Goal: Task Accomplishment & Management: Manage account settings

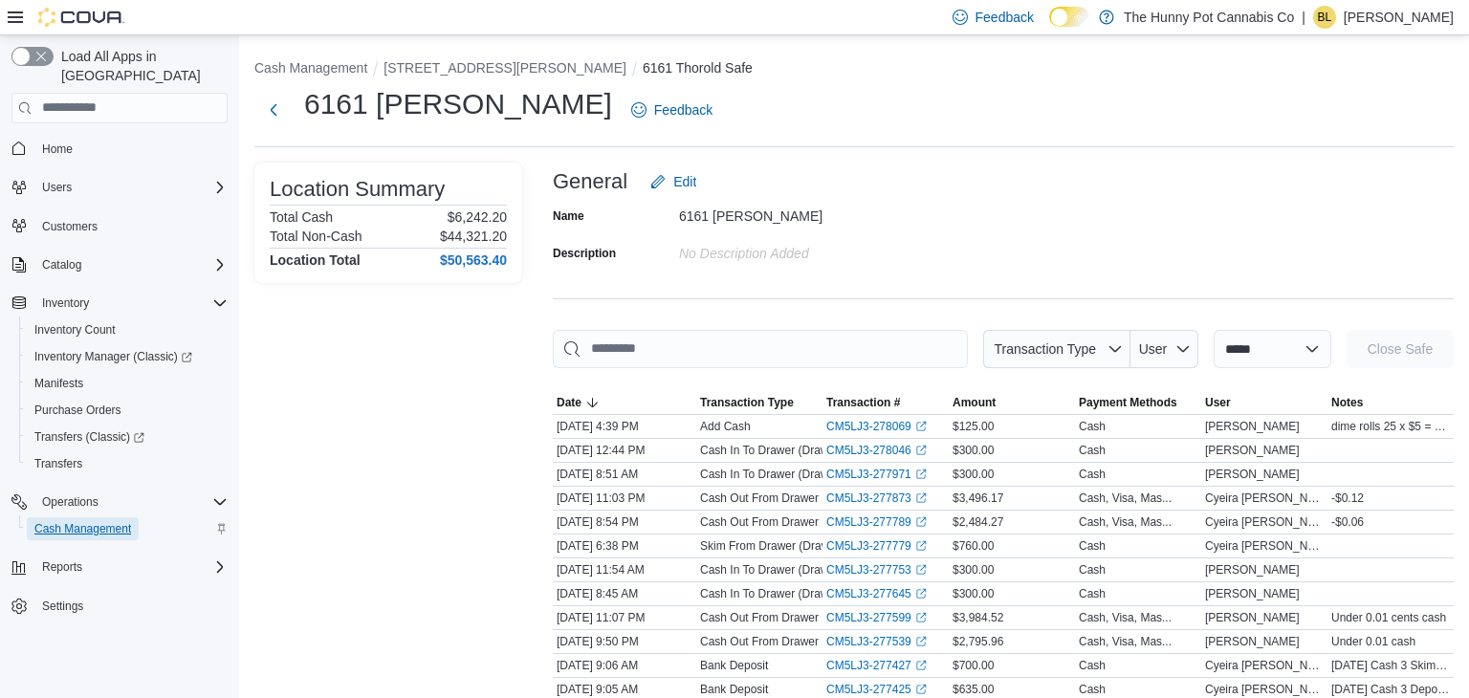
click at [87, 521] on span "Cash Management" at bounding box center [82, 528] width 97 height 15
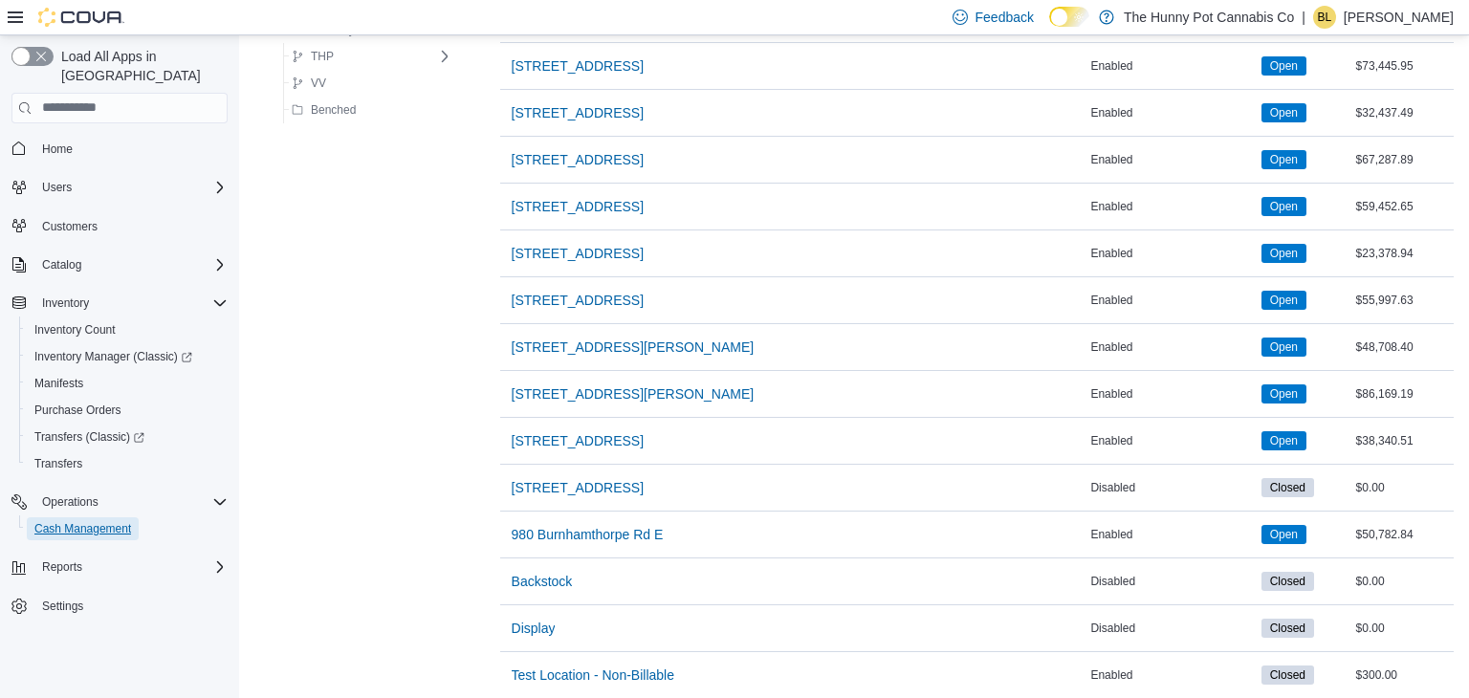
scroll to position [1669, 0]
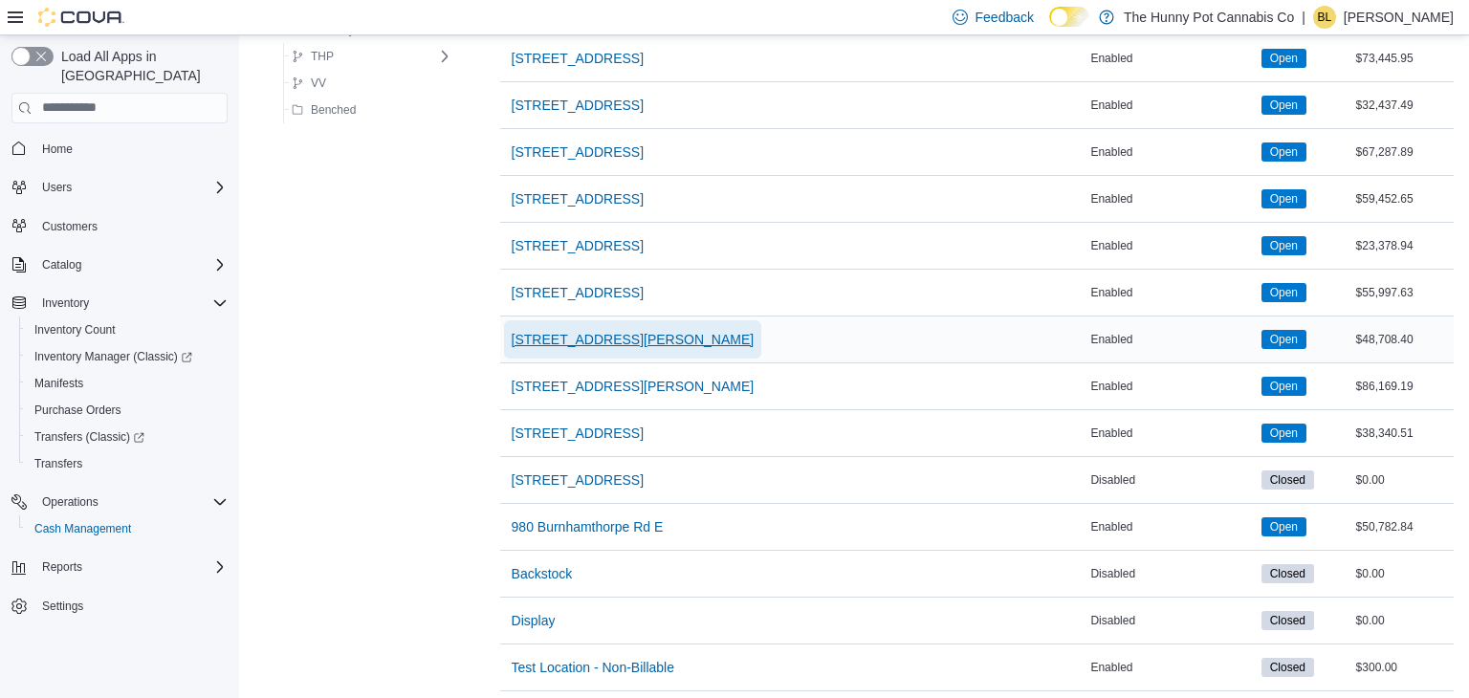
click at [629, 334] on span "[STREET_ADDRESS][PERSON_NAME]" at bounding box center [633, 339] width 243 height 19
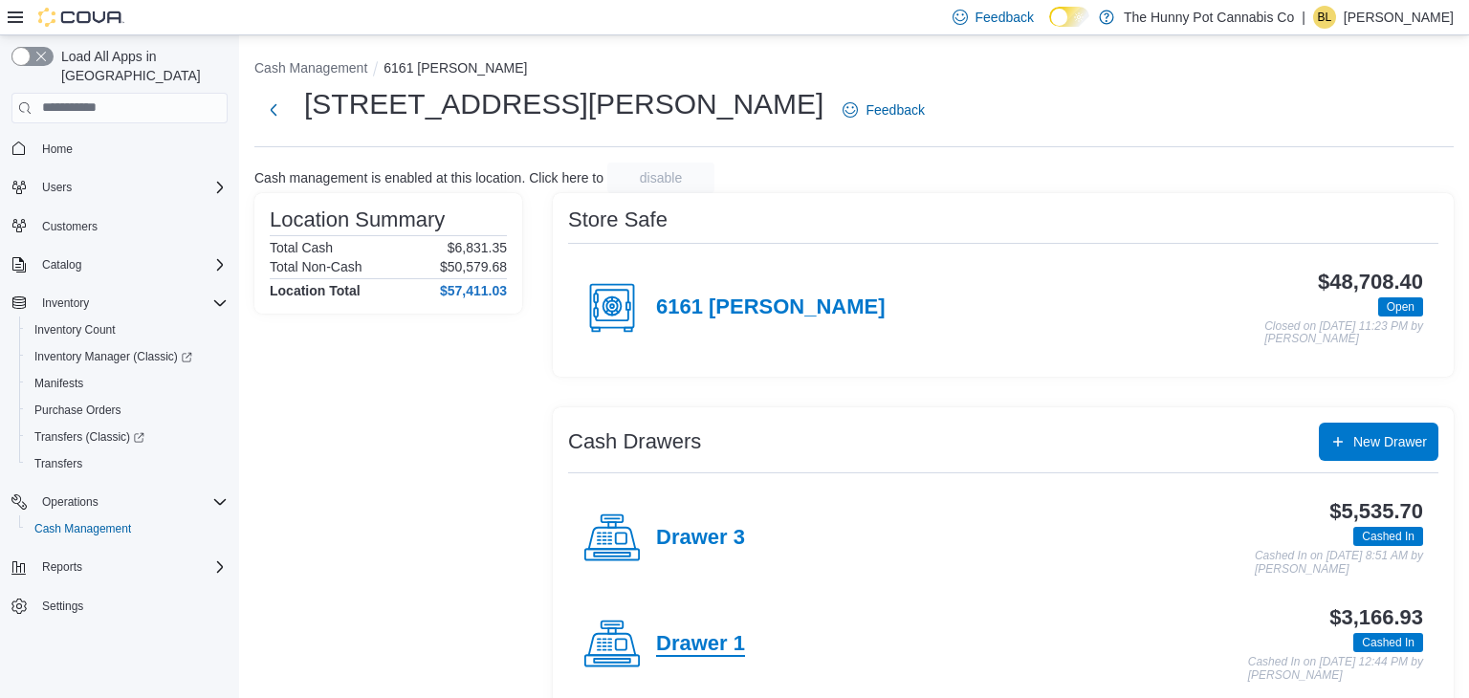
click at [690, 645] on h4 "Drawer 1" at bounding box center [700, 644] width 89 height 25
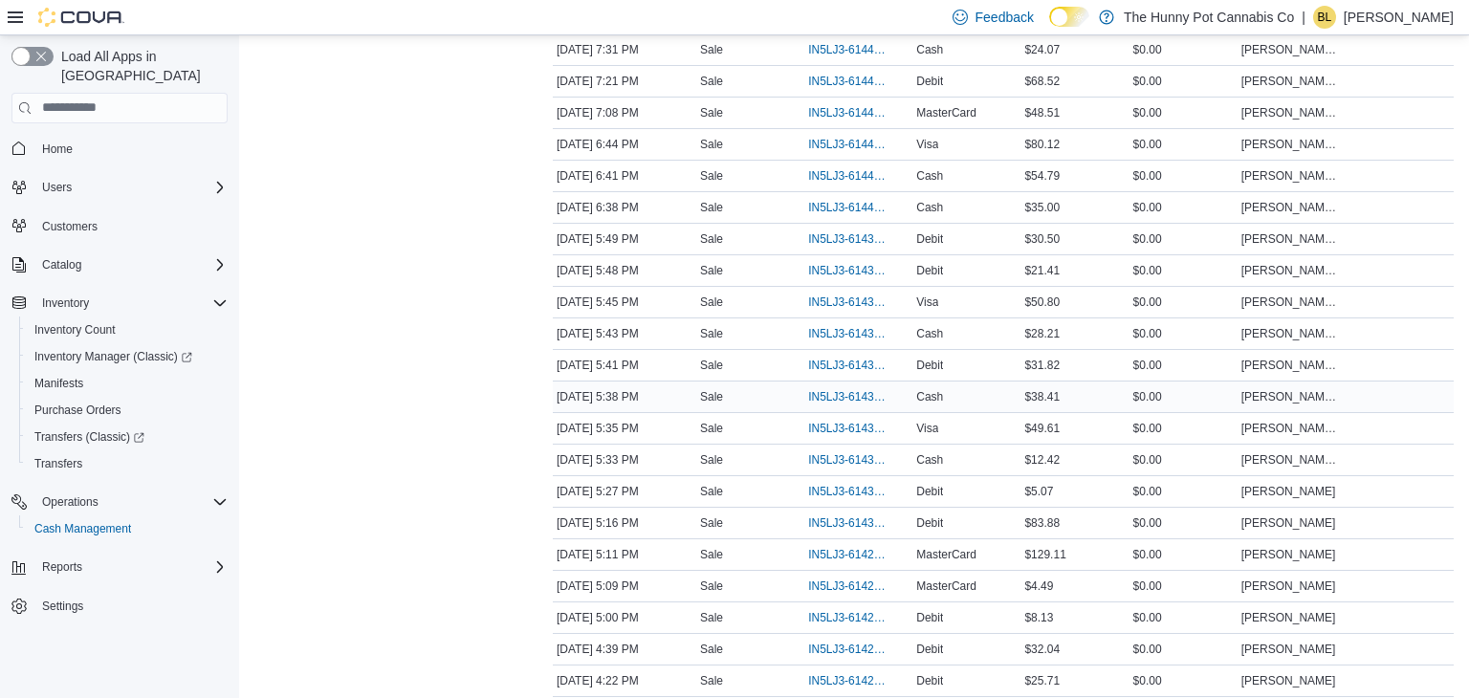
scroll to position [735, 0]
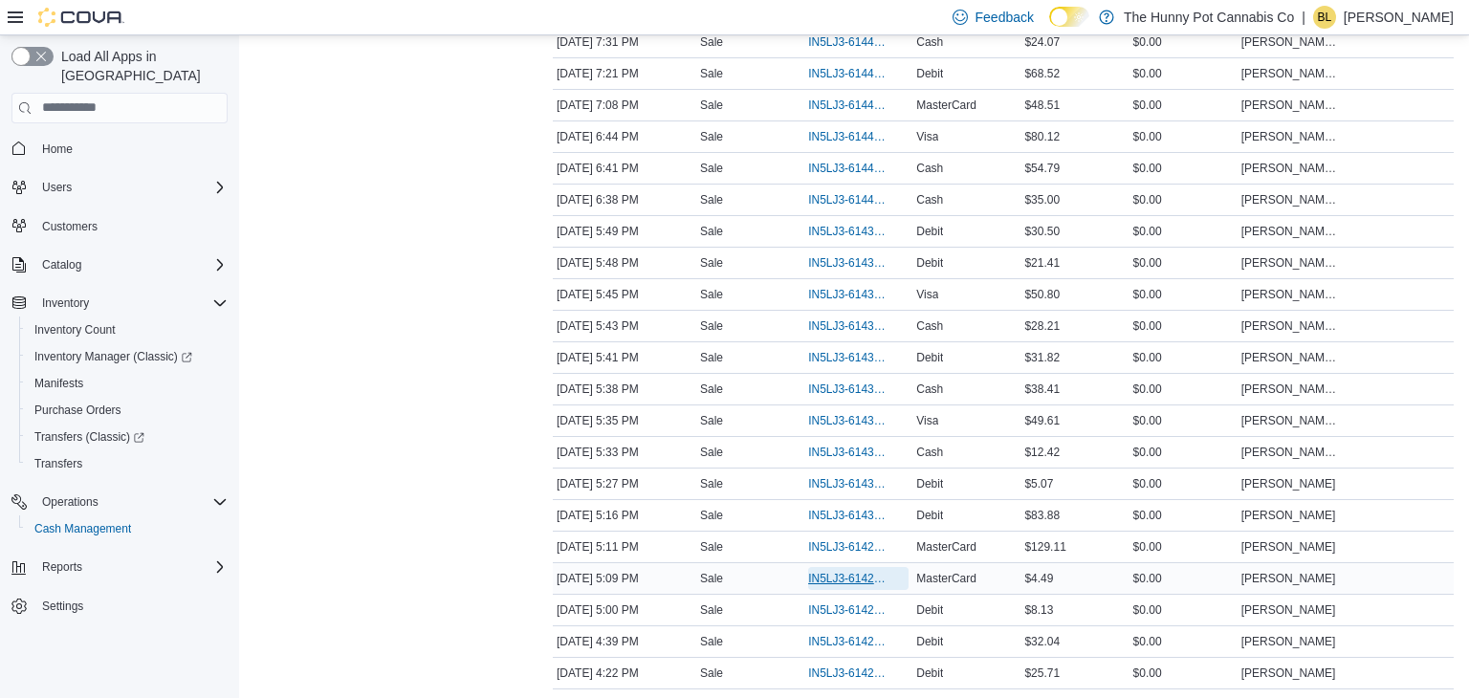
click at [840, 572] on span "IN5LJ3-6142903" at bounding box center [848, 578] width 81 height 15
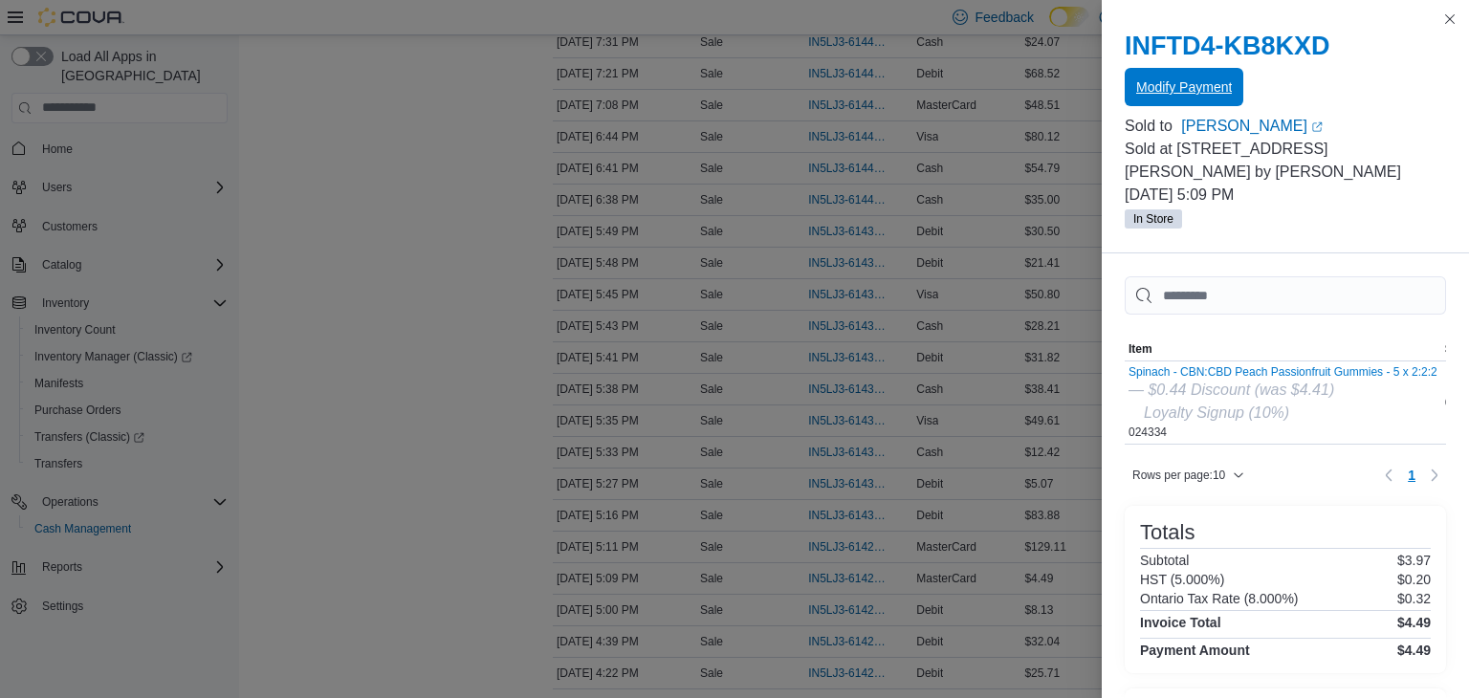
click at [1168, 88] on span "Modify Payment" at bounding box center [1184, 86] width 96 height 19
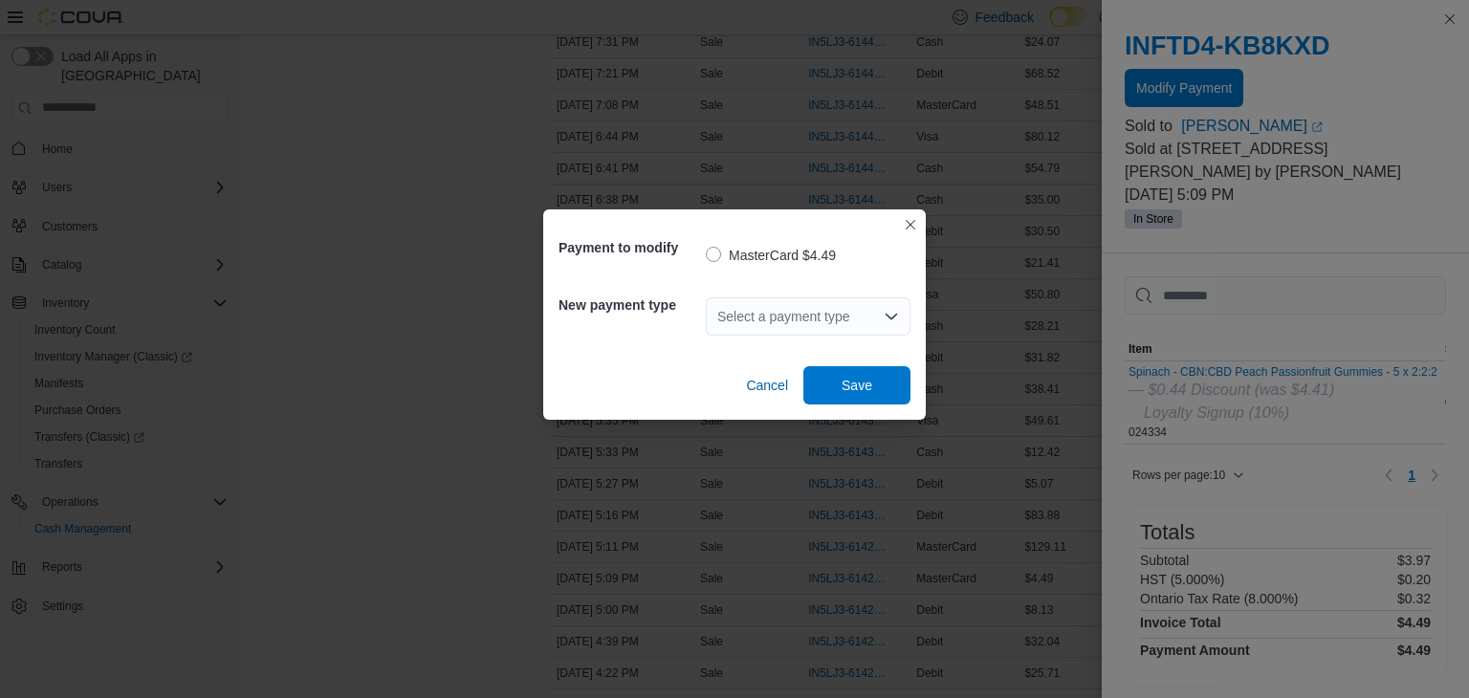
click at [880, 315] on div "Select a payment type" at bounding box center [808, 316] width 205 height 38
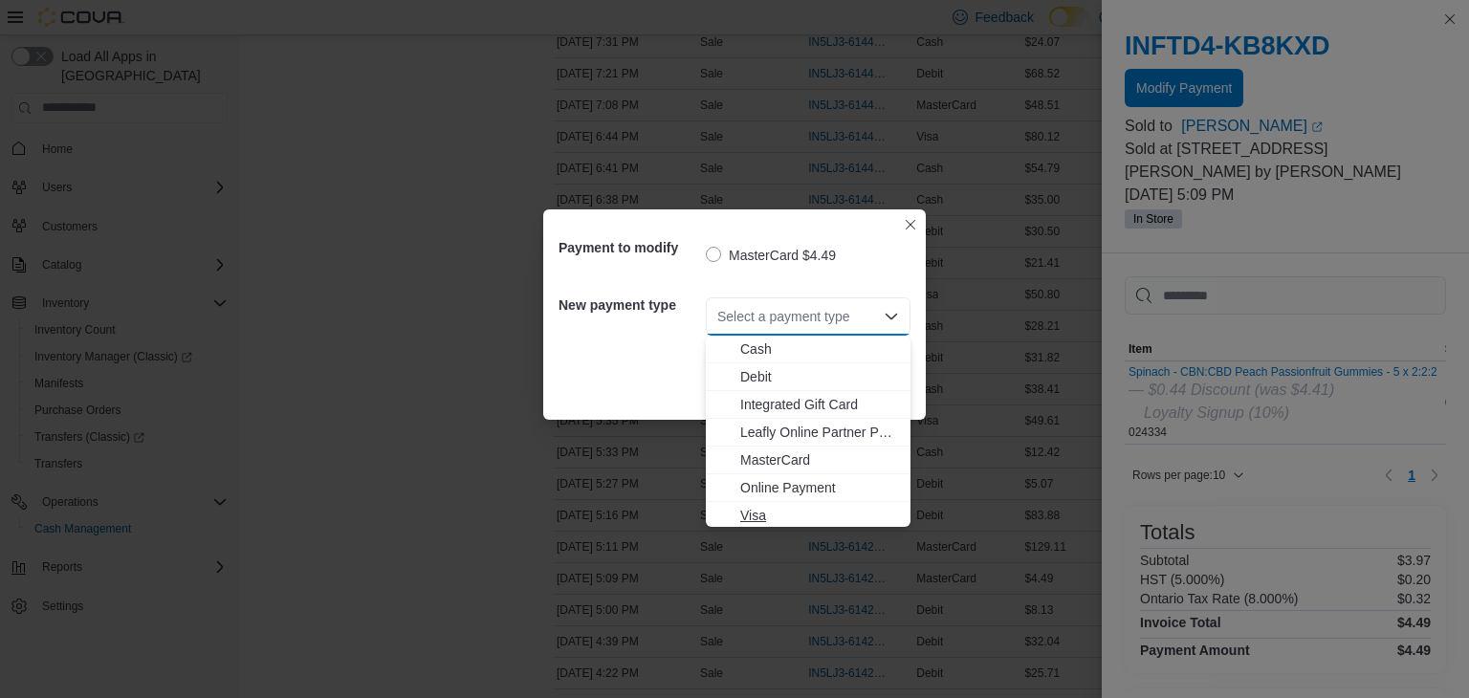
click at [774, 518] on span "Visa" at bounding box center [819, 515] width 159 height 19
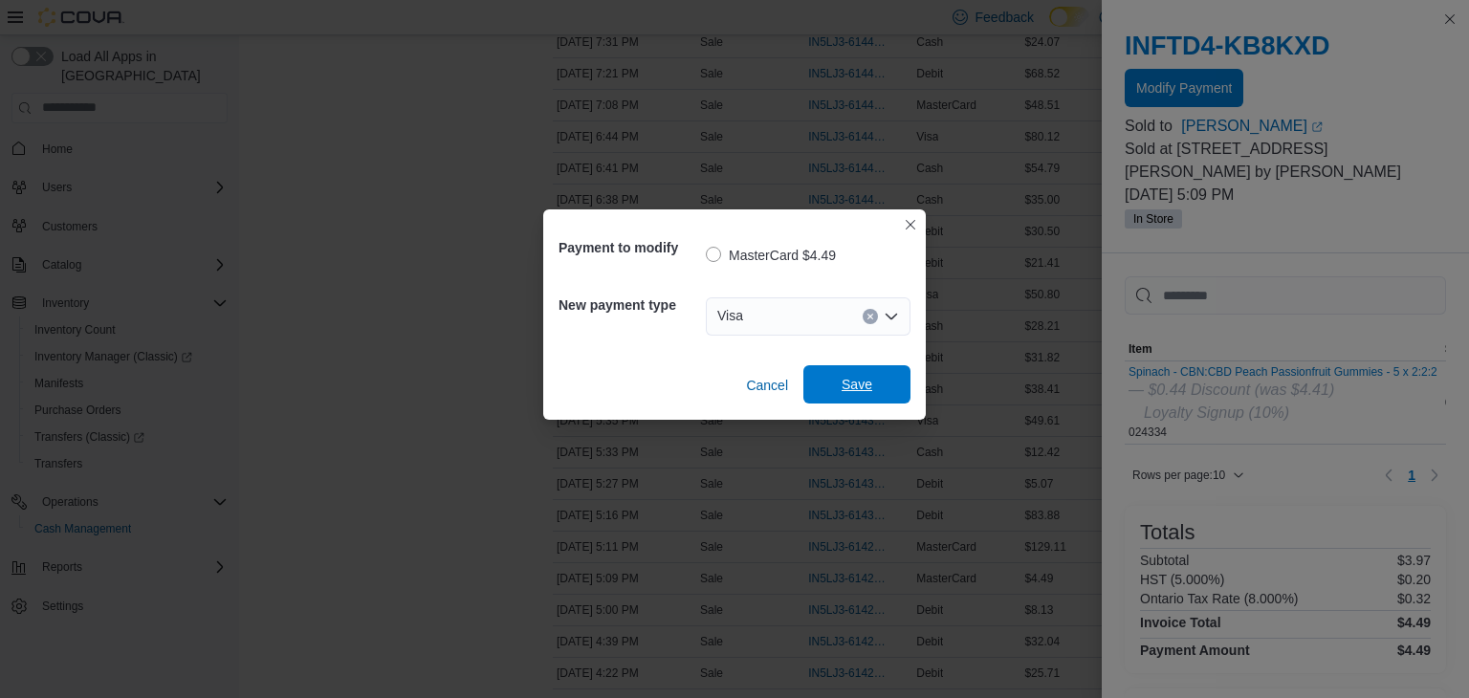
click at [862, 384] on span "Save" at bounding box center [856, 384] width 31 height 19
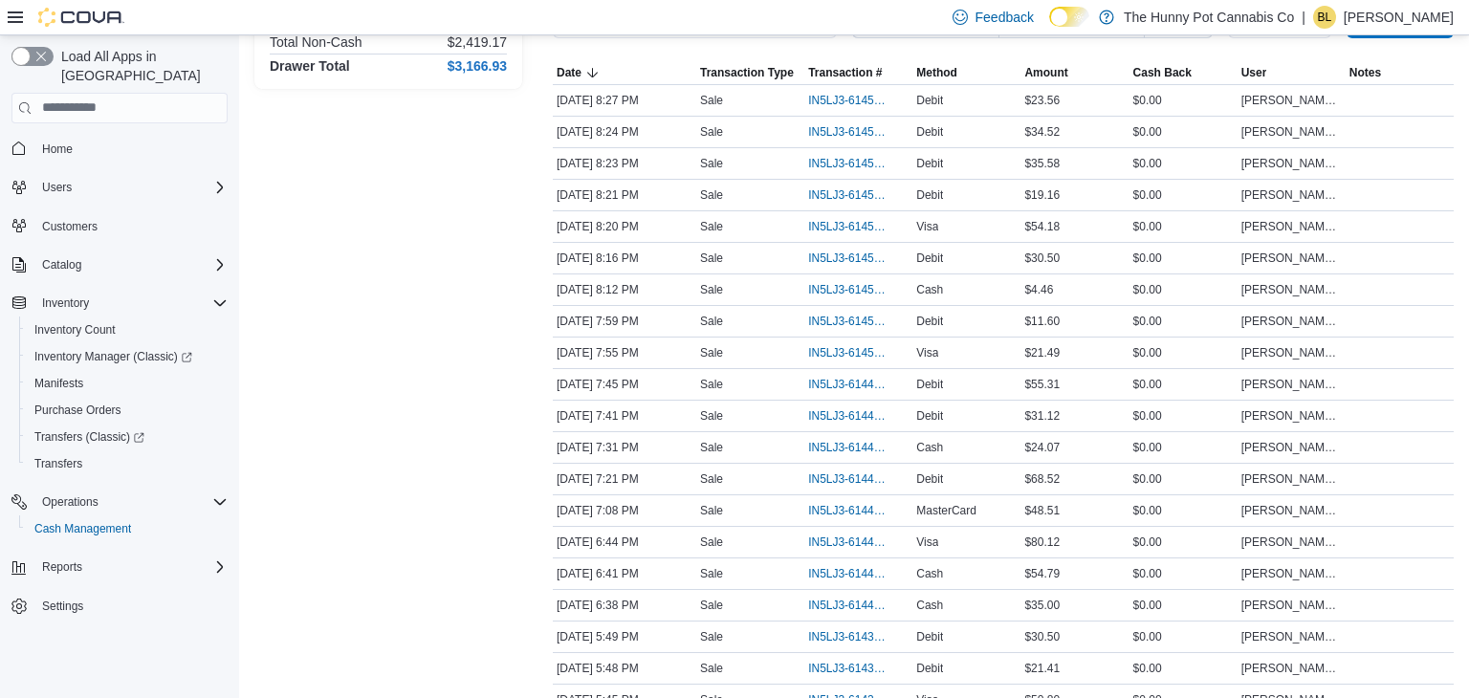
scroll to position [324, 0]
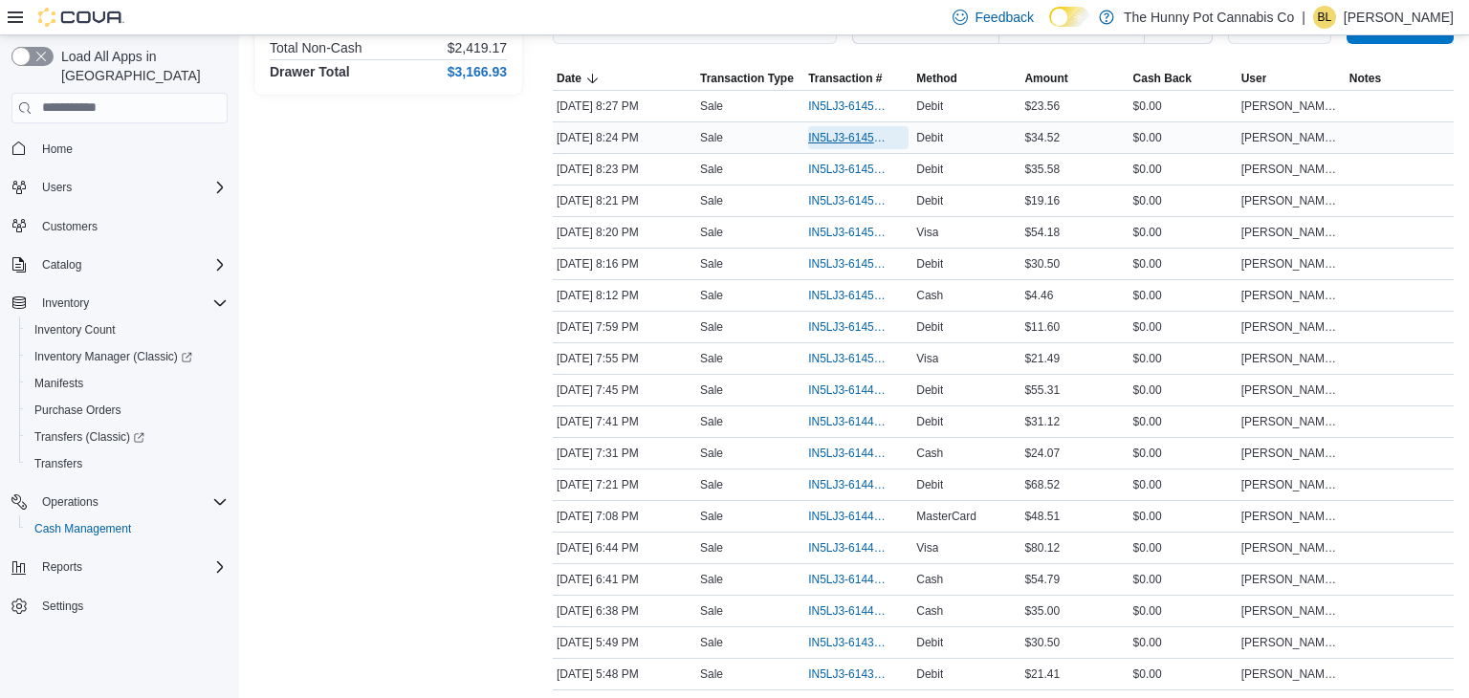
click at [846, 137] on span "IN5LJ3-6145397" at bounding box center [848, 137] width 81 height 15
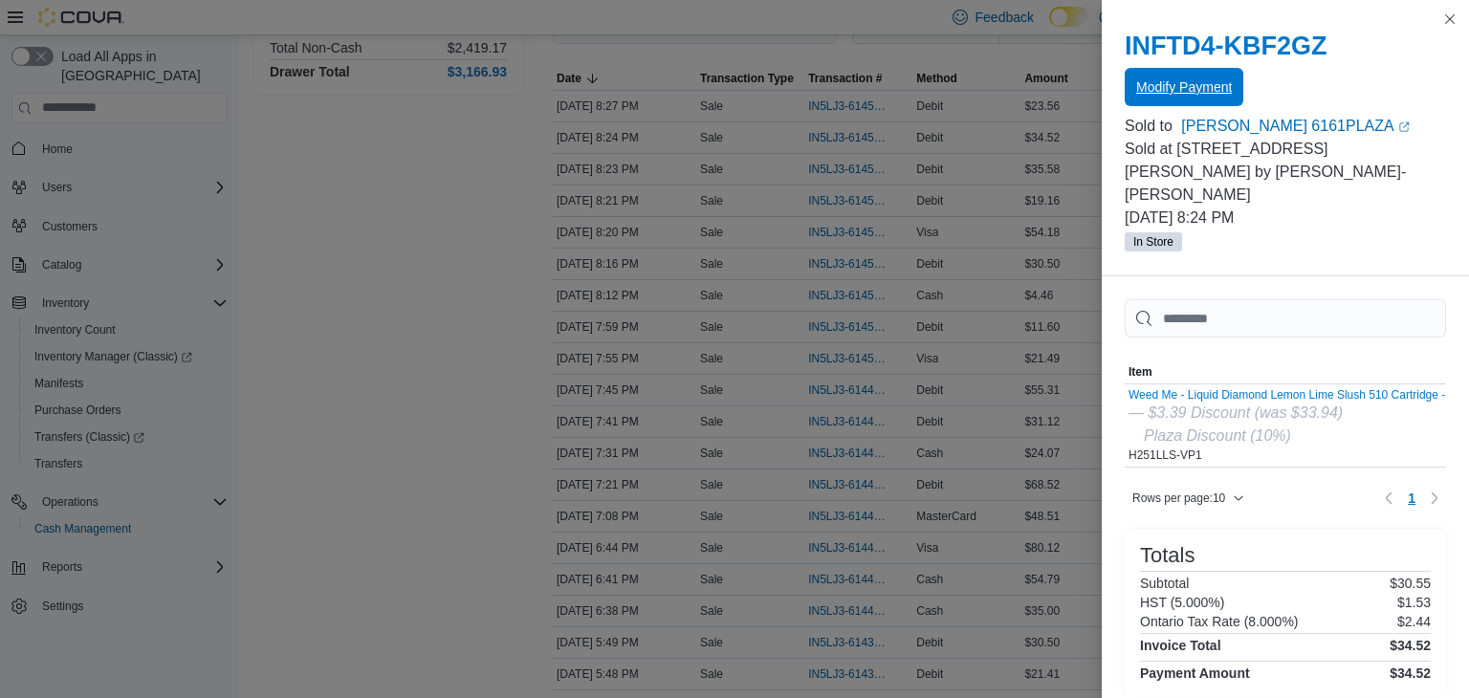
click at [1169, 84] on span "Modify Payment" at bounding box center [1184, 86] width 96 height 19
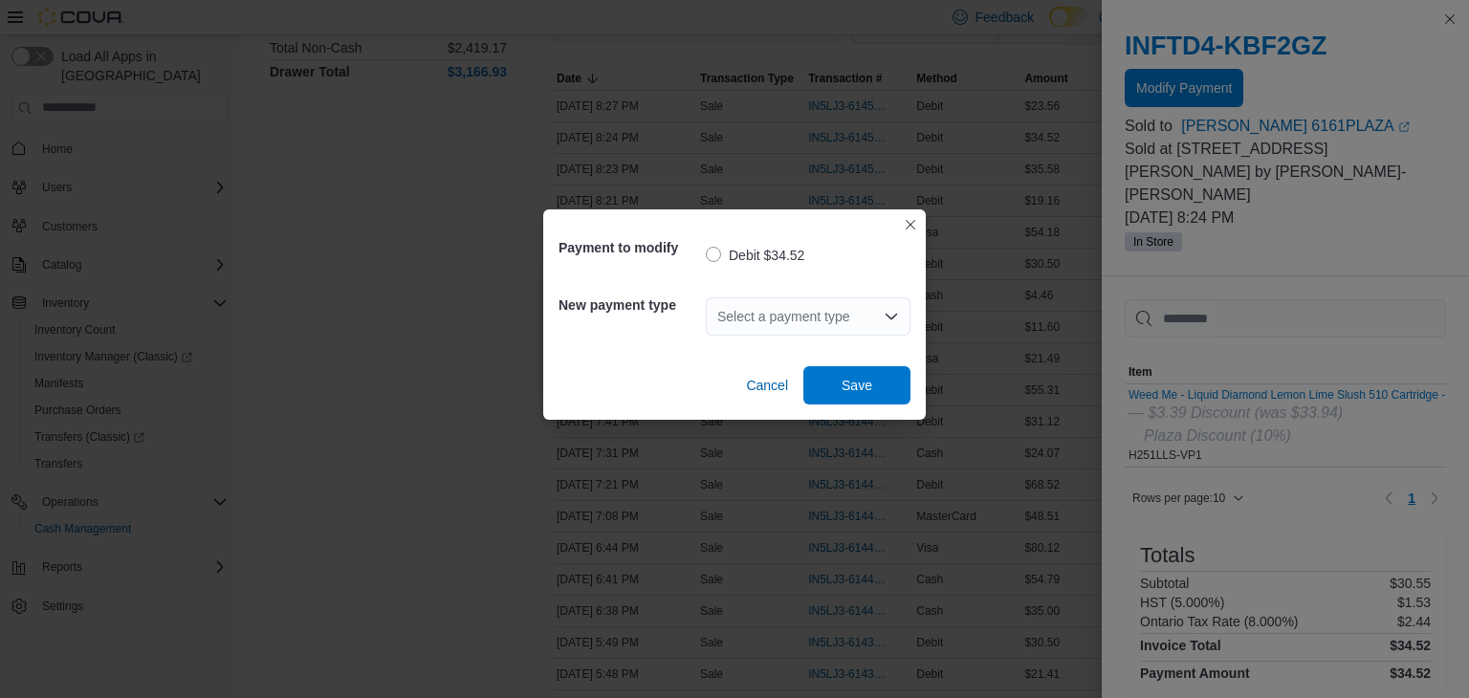
click at [862, 316] on div "Select a payment type" at bounding box center [808, 316] width 205 height 38
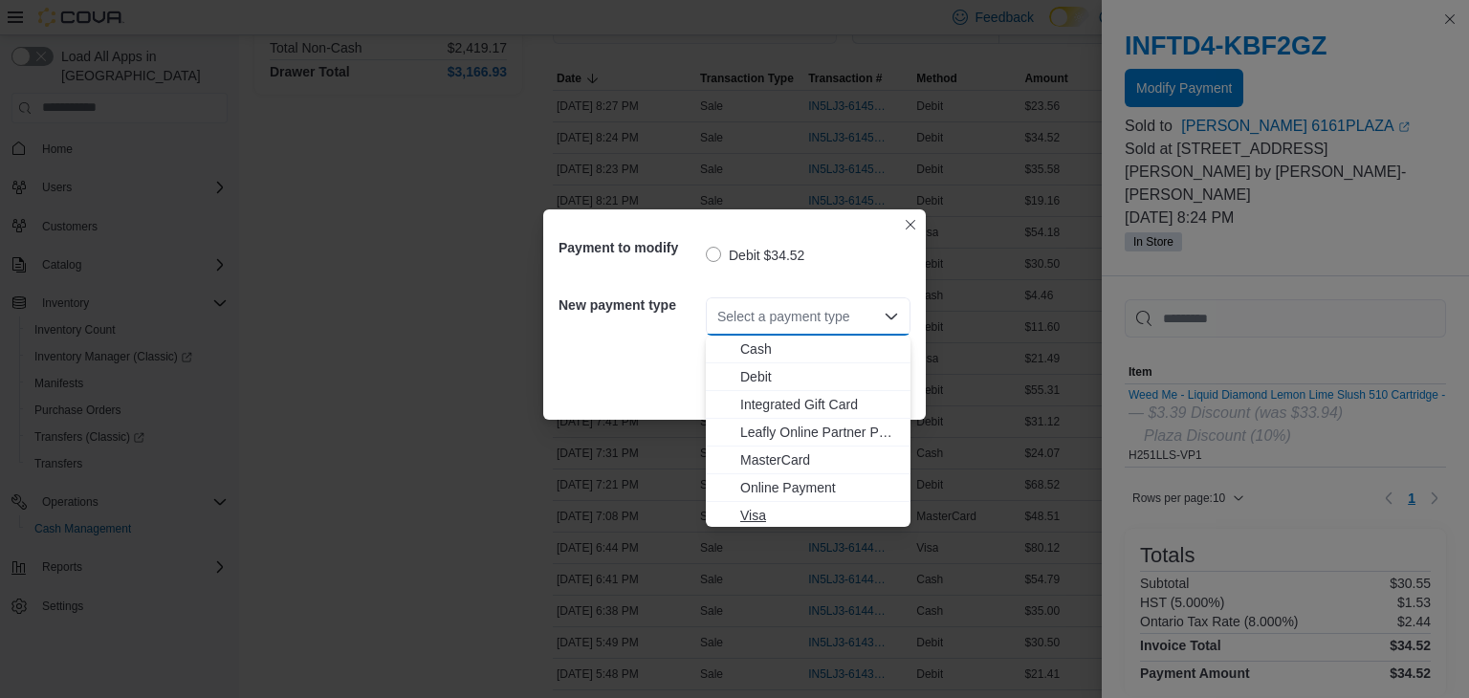
click at [768, 511] on span "Visa" at bounding box center [819, 515] width 159 height 19
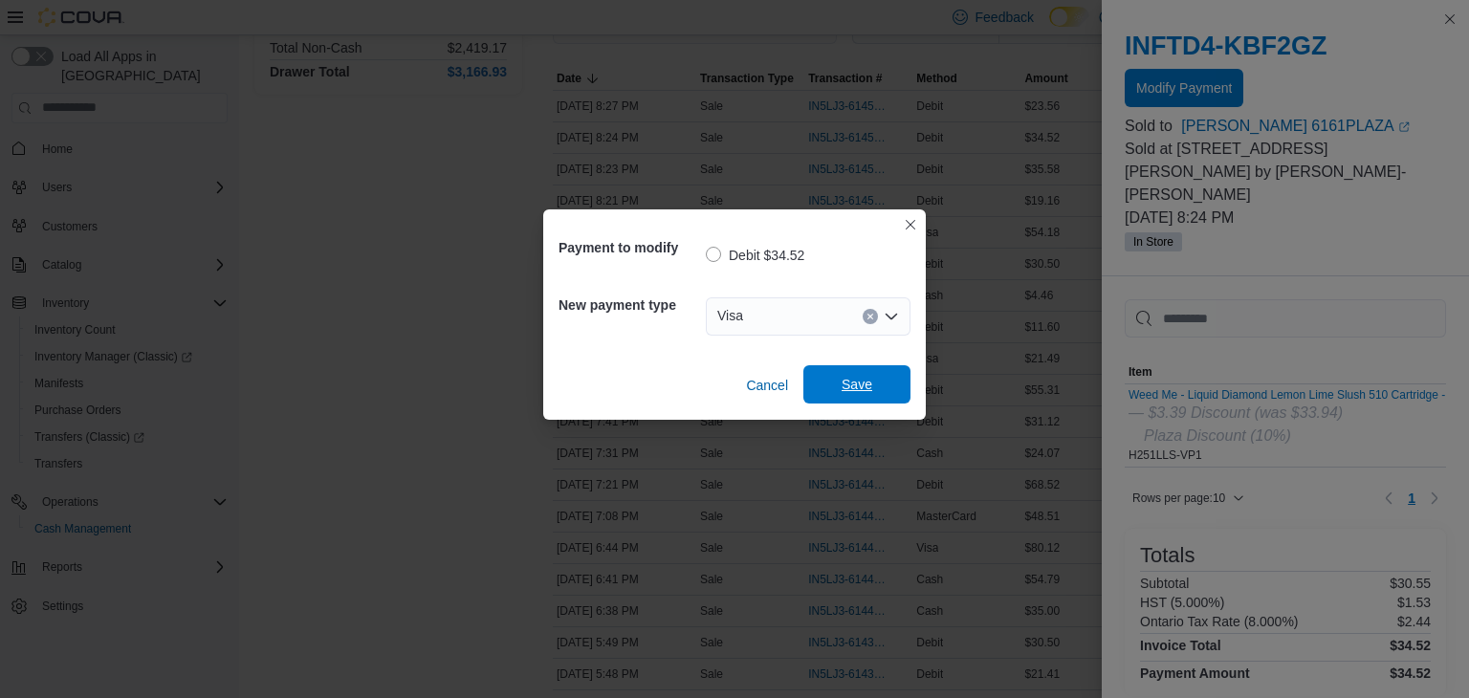
click at [861, 383] on span "Save" at bounding box center [856, 384] width 31 height 19
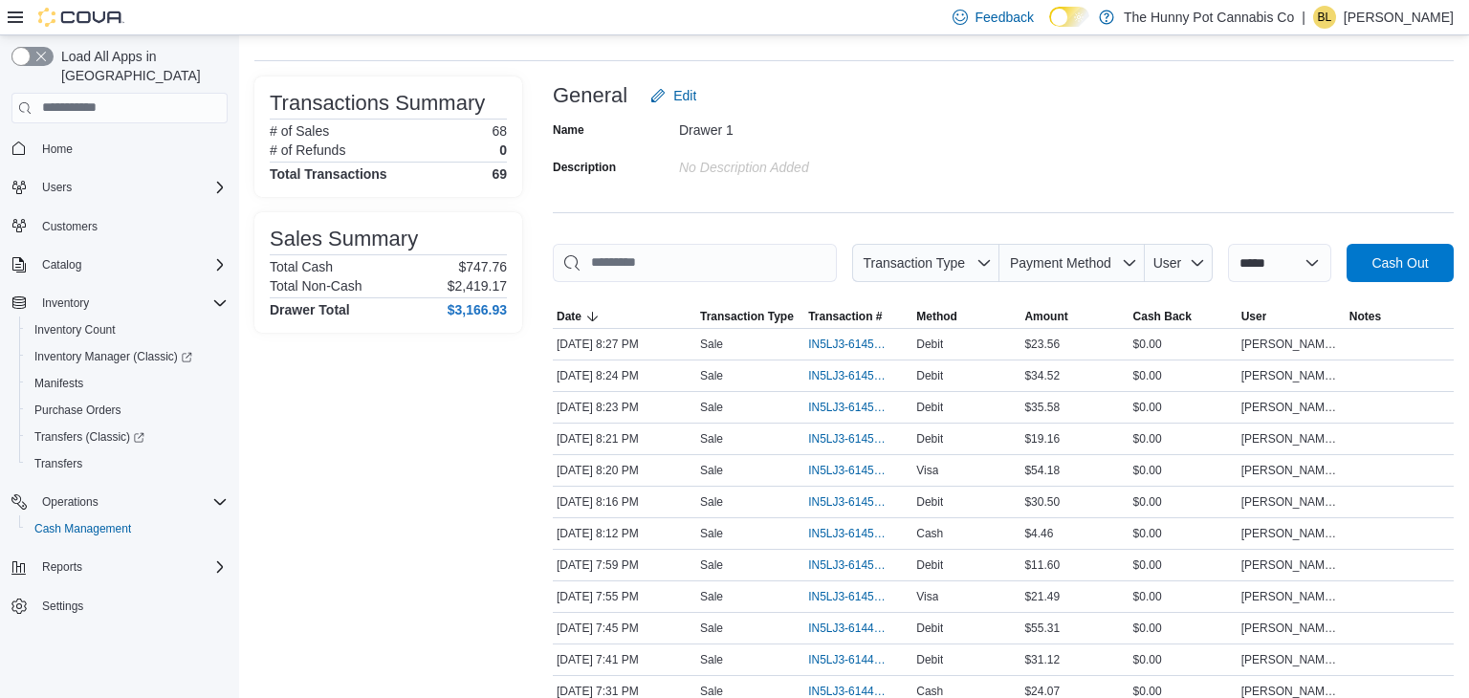
scroll to position [0, 0]
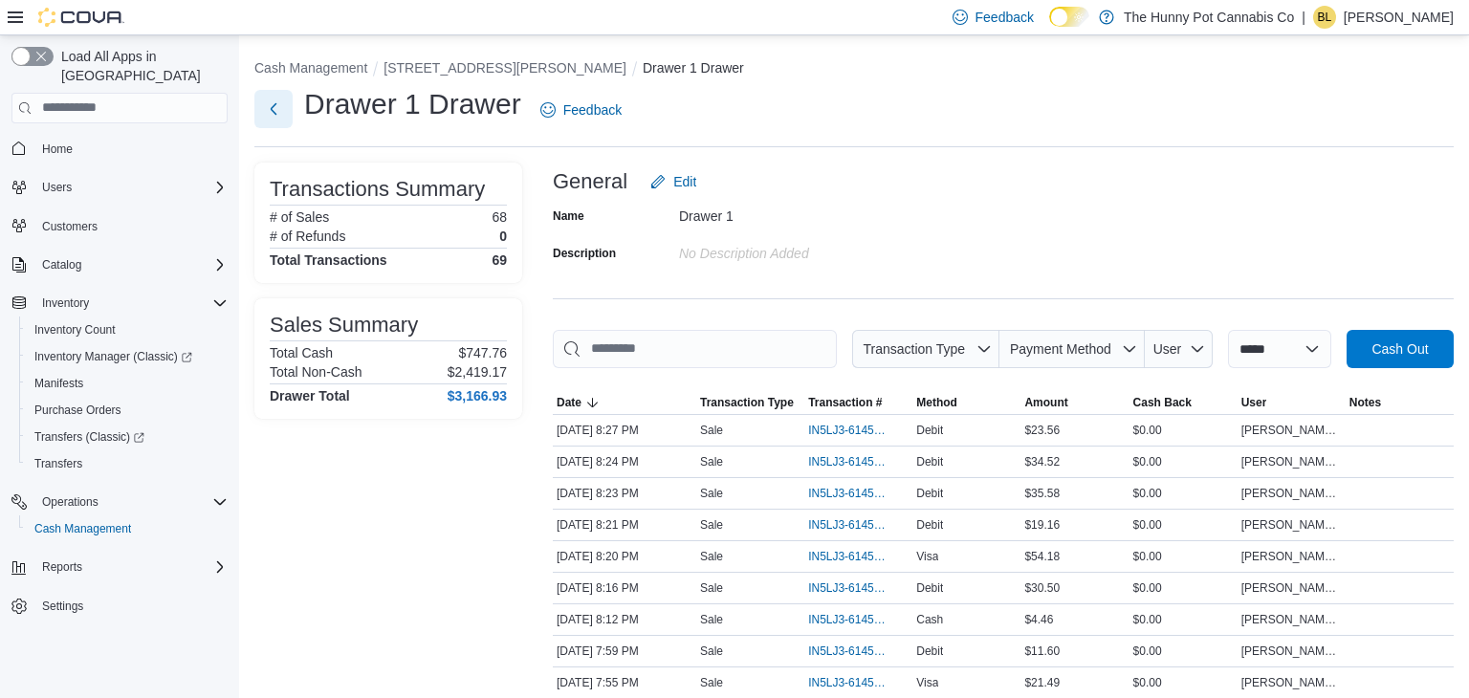
click at [276, 111] on button "Next" at bounding box center [273, 109] width 38 height 38
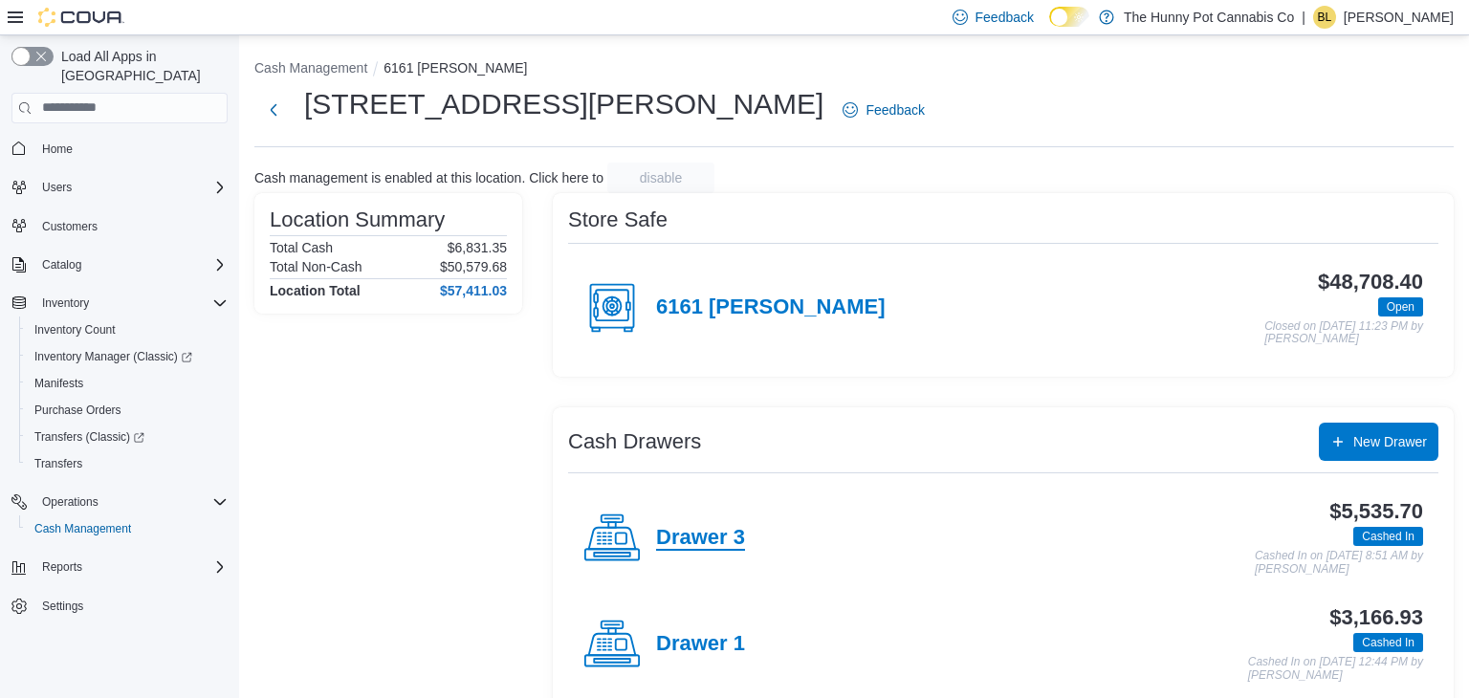
click at [665, 528] on h4 "Drawer 3" at bounding box center [700, 538] width 89 height 25
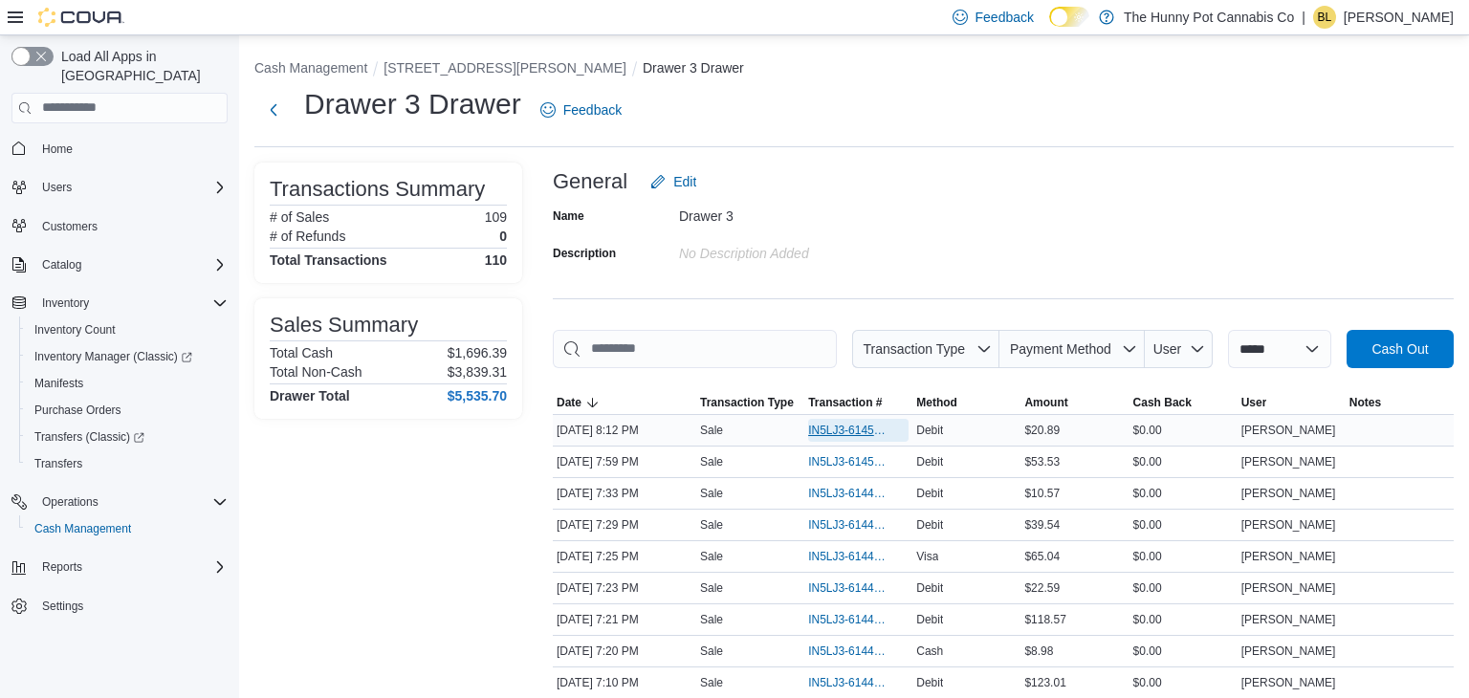
click at [838, 429] on span "IN5LJ3-6145257" at bounding box center [848, 430] width 81 height 15
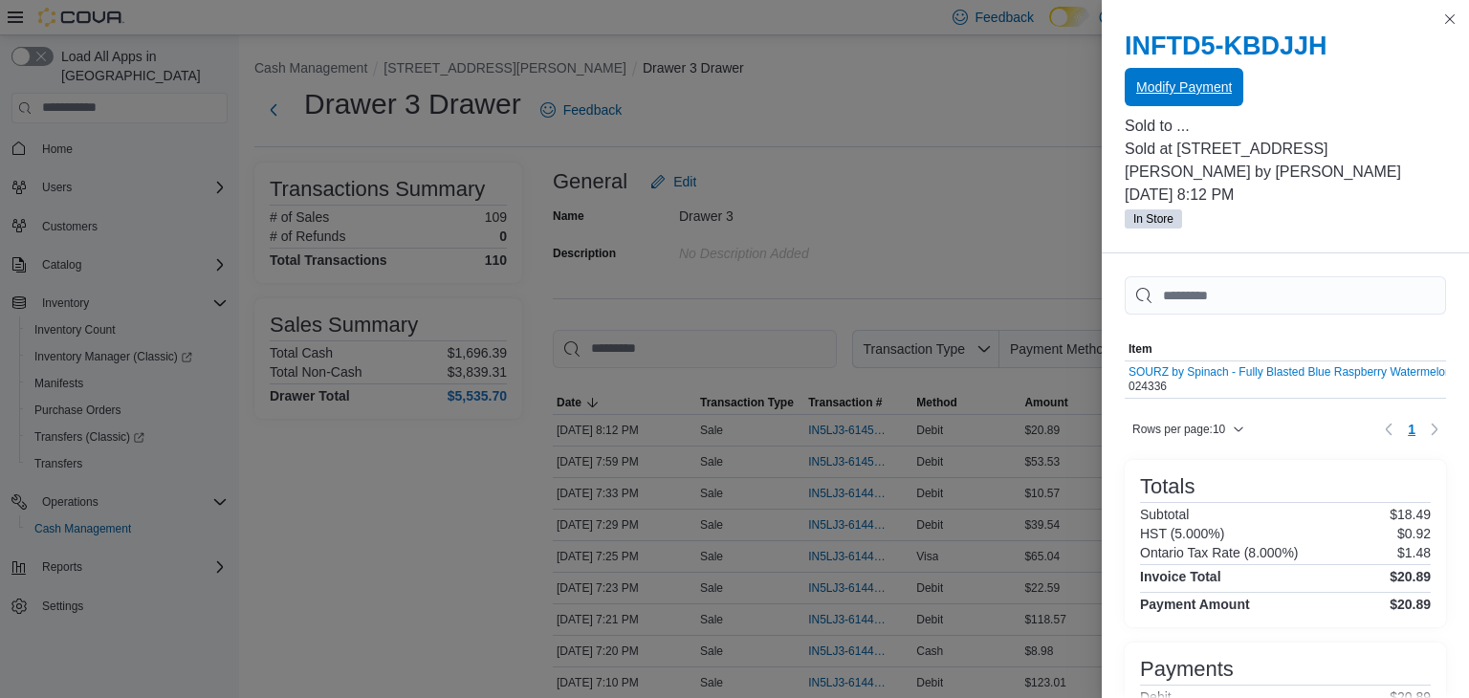
click at [1174, 74] on span "Modify Payment" at bounding box center [1184, 87] width 96 height 38
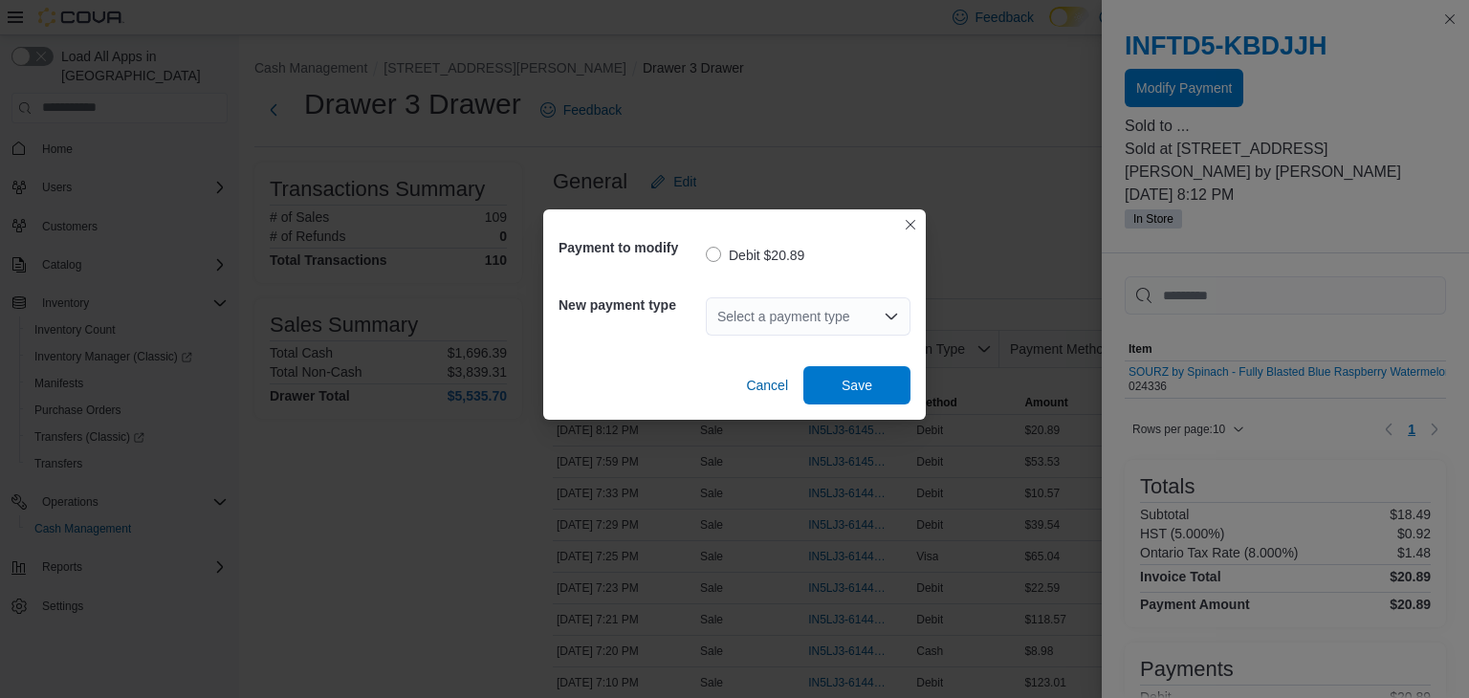
click at [841, 309] on div "Select a payment type" at bounding box center [808, 316] width 205 height 38
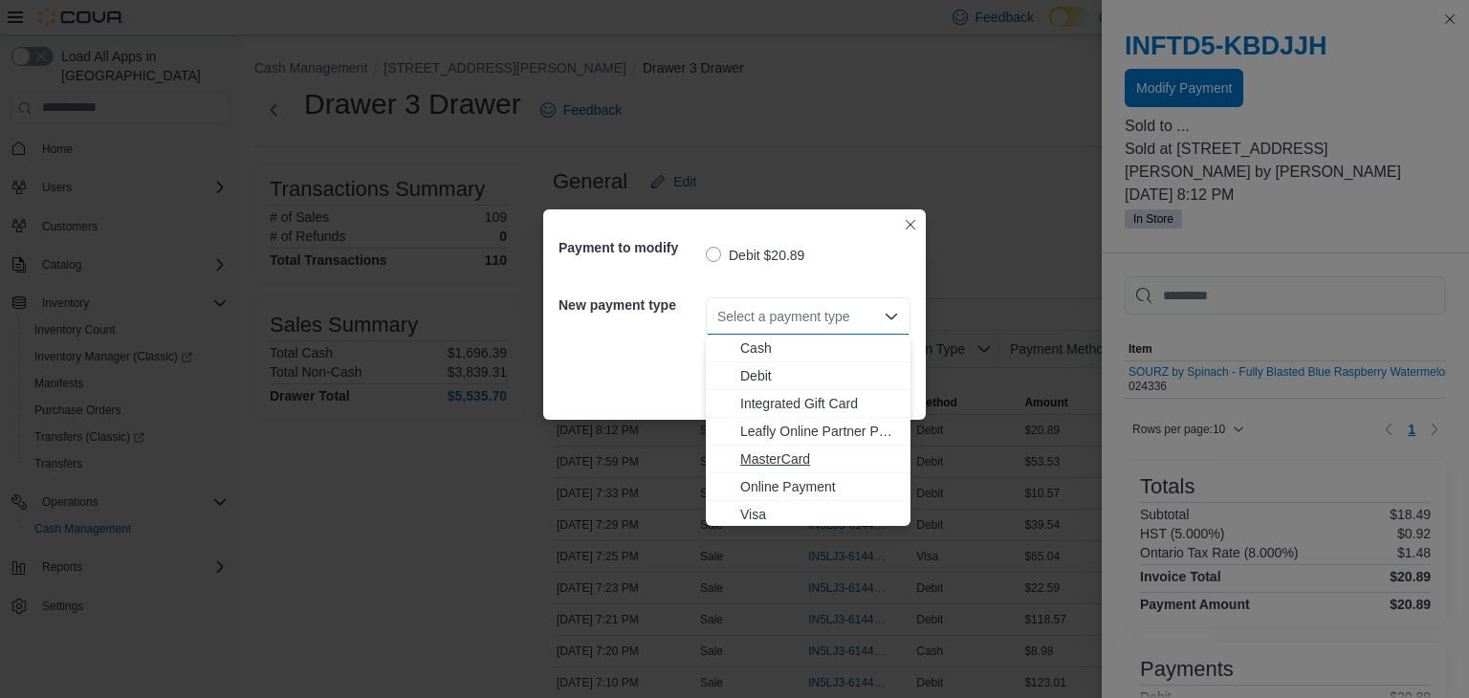
click at [782, 454] on span "MasterCard" at bounding box center [819, 458] width 159 height 19
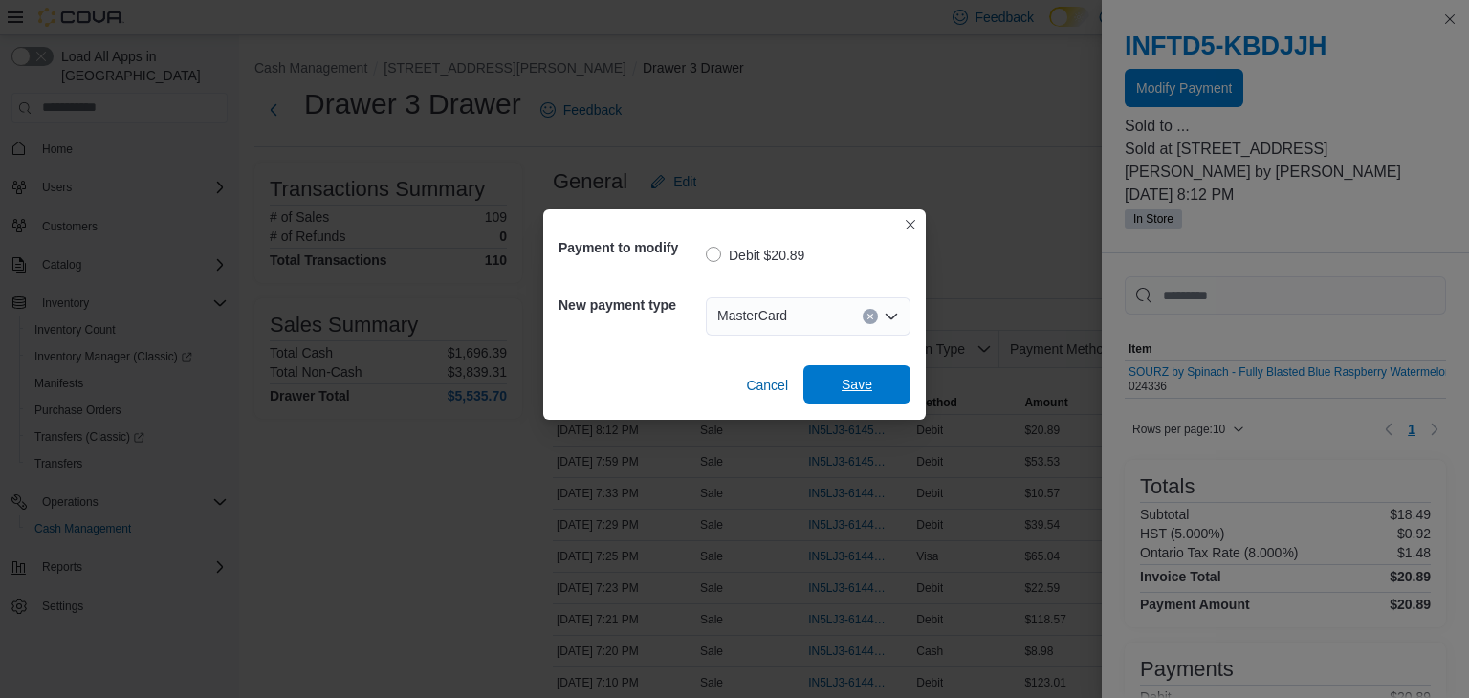
click at [859, 378] on span "Save" at bounding box center [856, 384] width 31 height 19
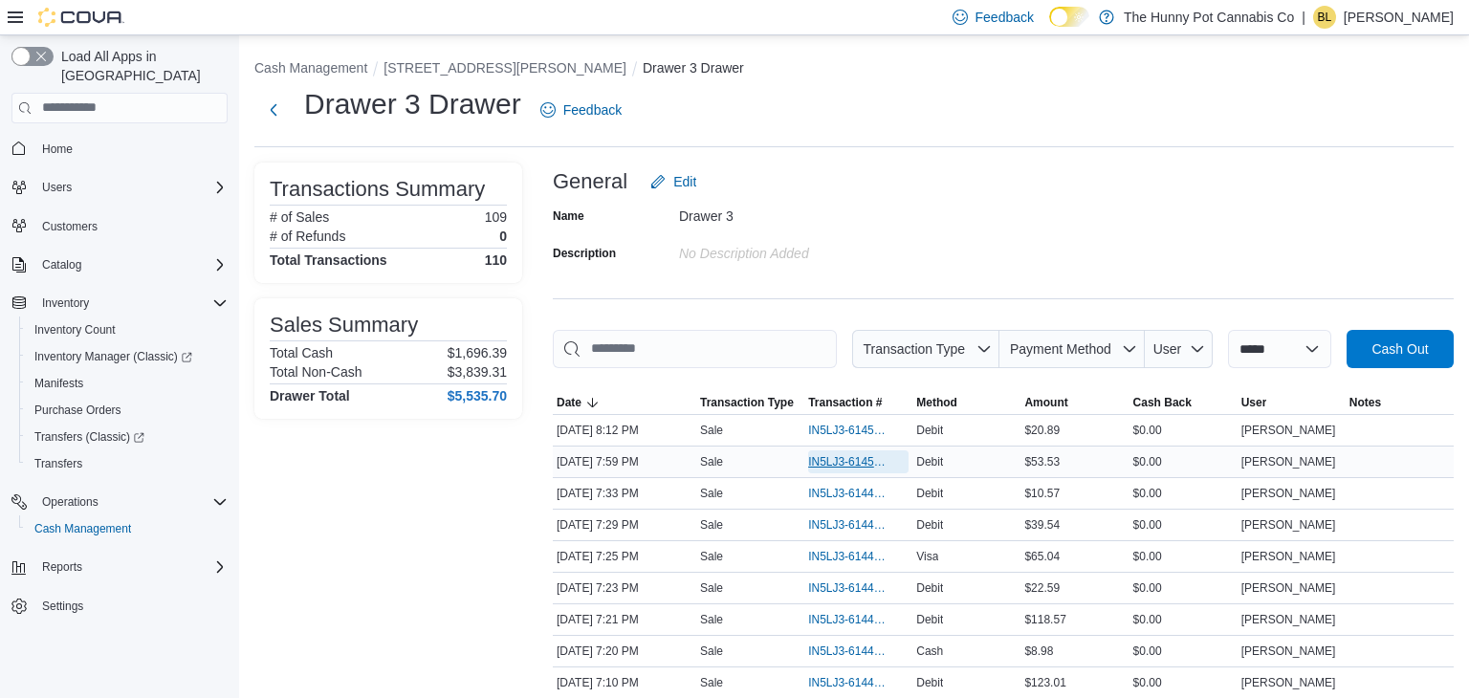
click at [833, 462] on span "IN5LJ3-6145131" at bounding box center [848, 461] width 81 height 15
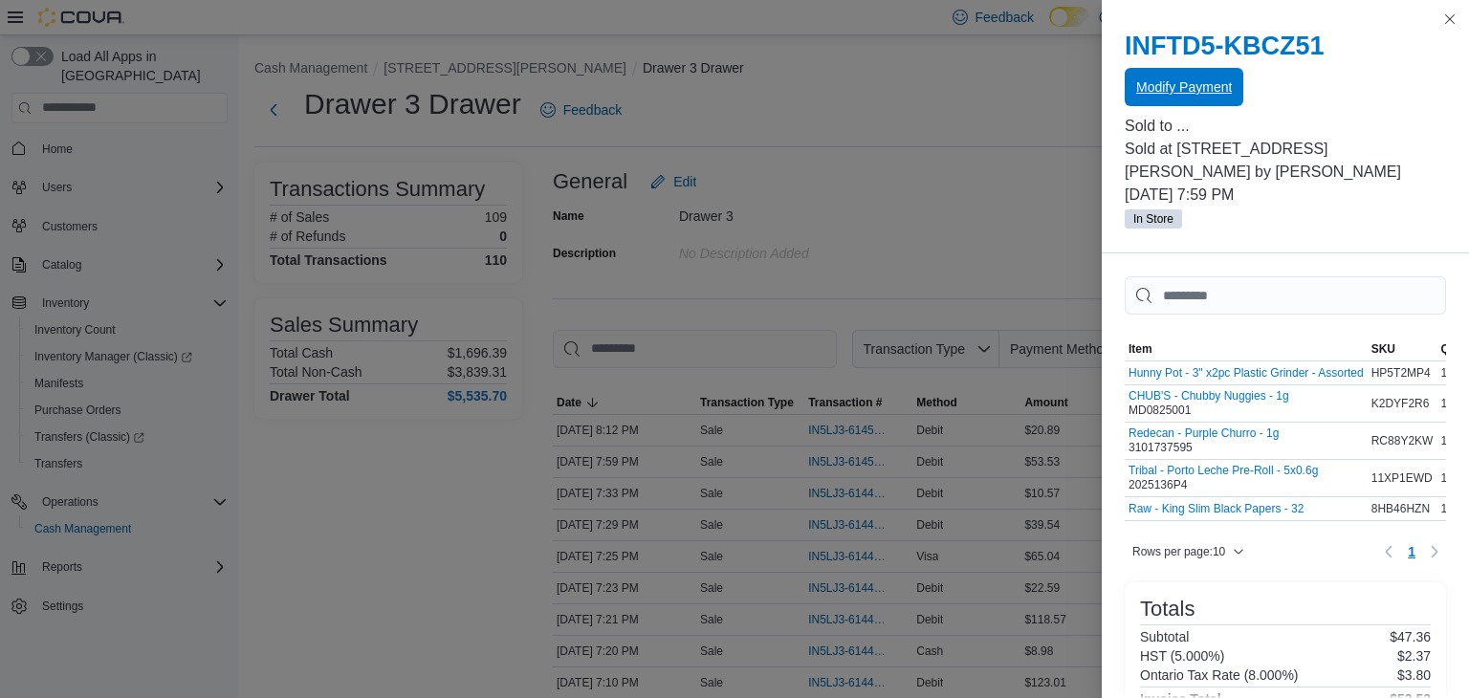
click at [1161, 93] on span "Modify Payment" at bounding box center [1184, 86] width 96 height 19
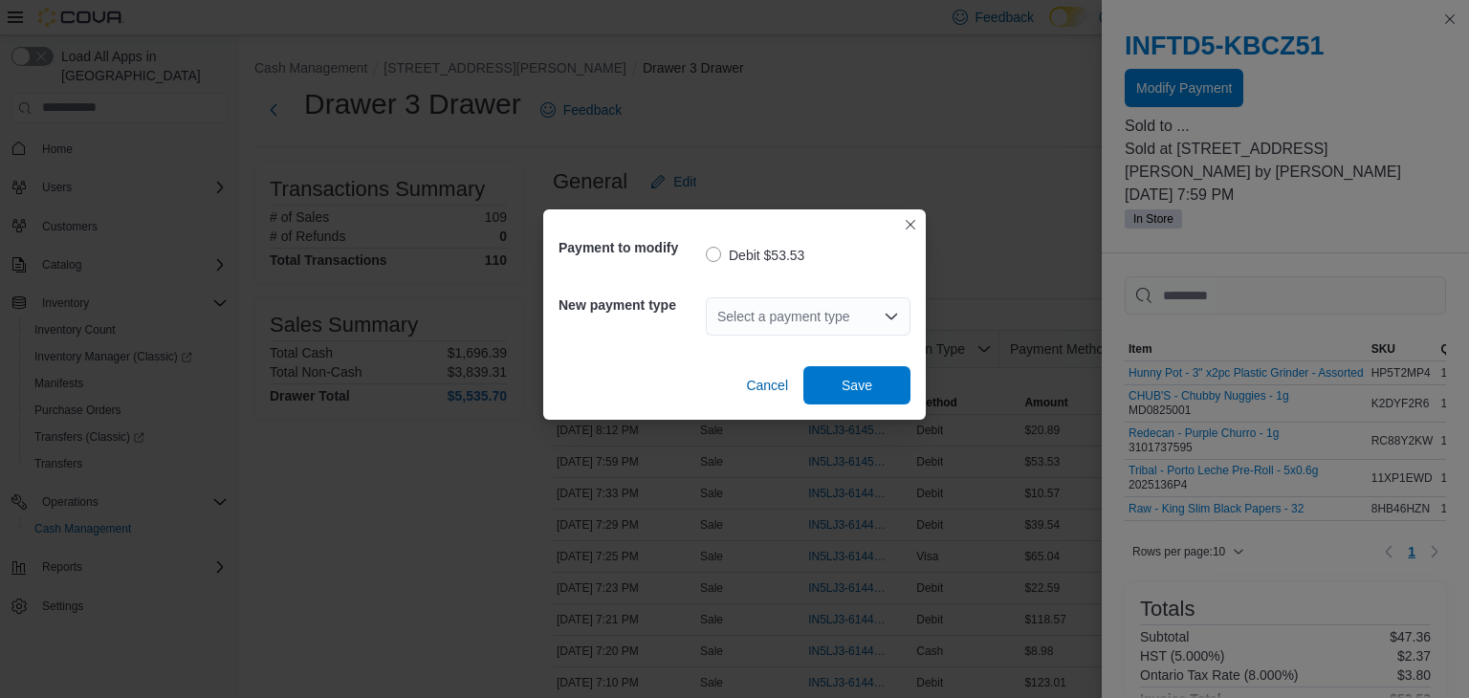
click at [874, 314] on div "Select a payment type" at bounding box center [808, 316] width 205 height 38
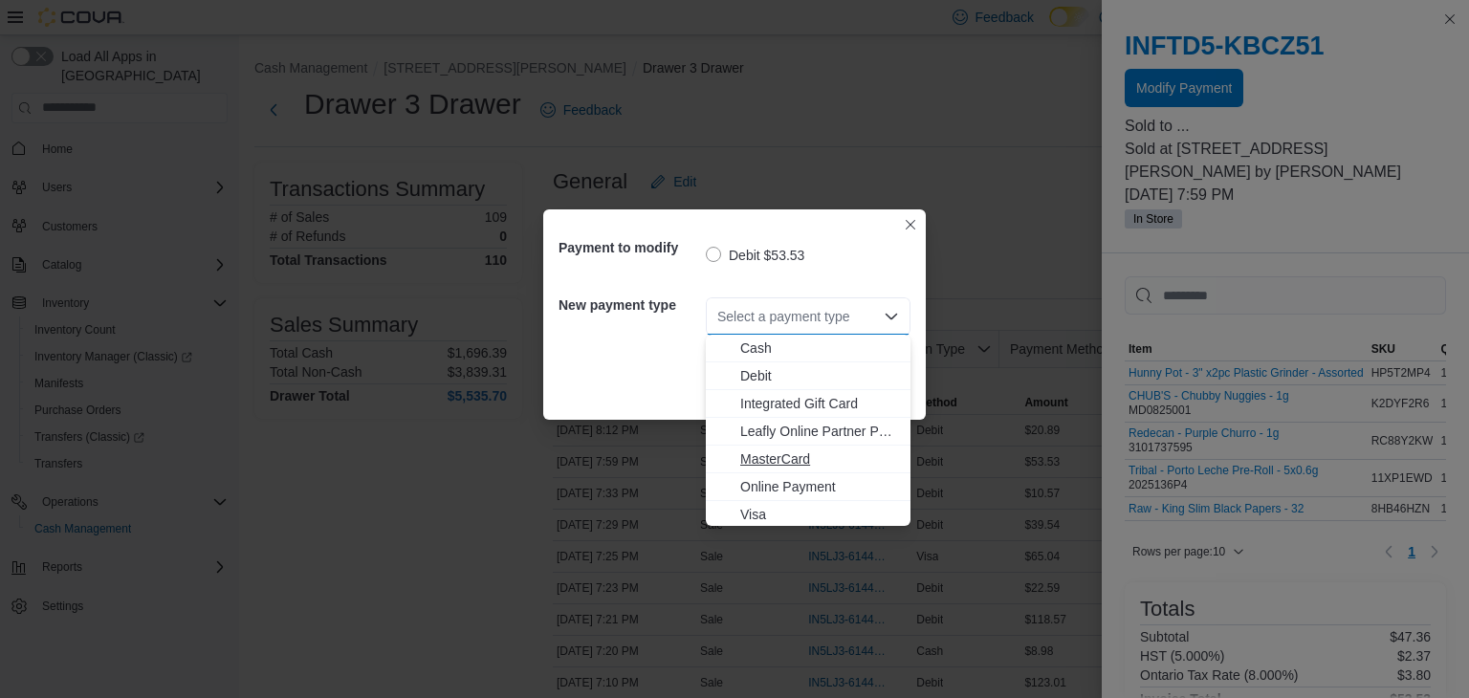
click at [823, 456] on span "MasterCard" at bounding box center [819, 458] width 159 height 19
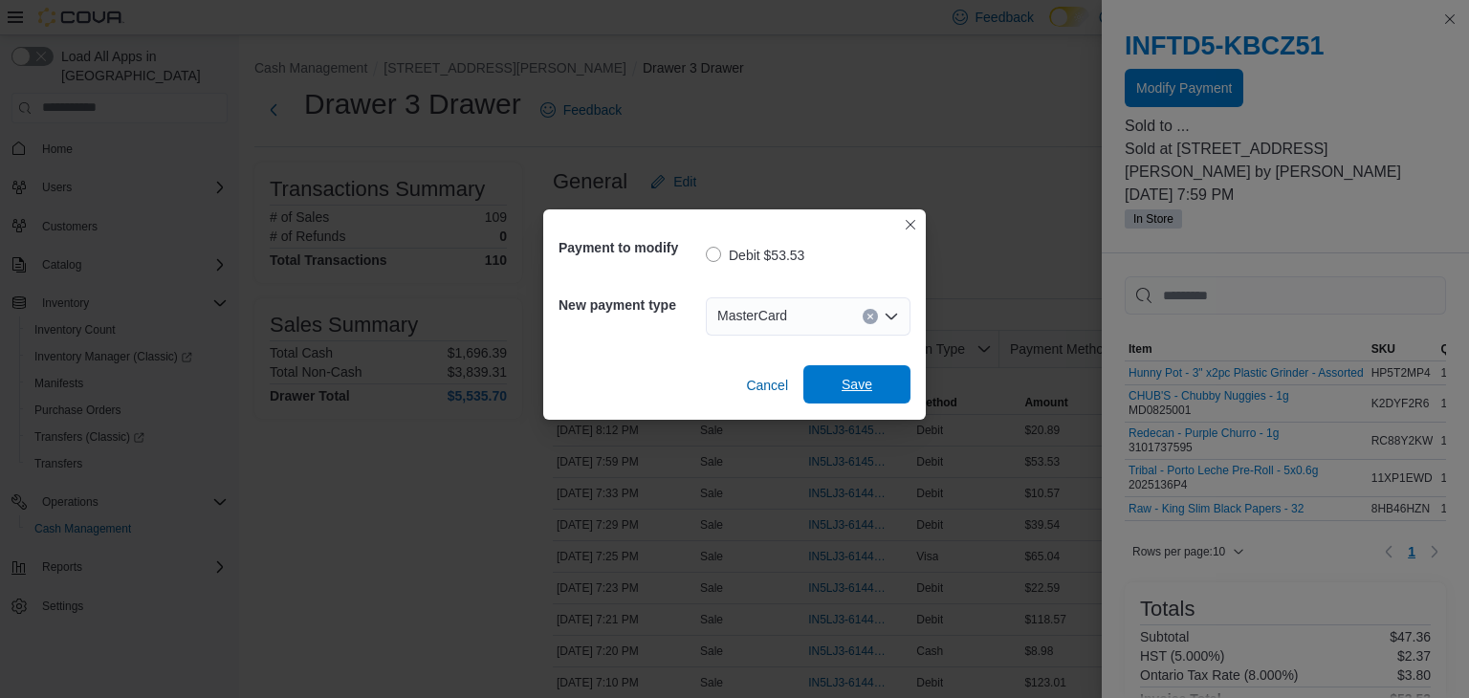
click at [854, 379] on span "Save" at bounding box center [856, 384] width 31 height 19
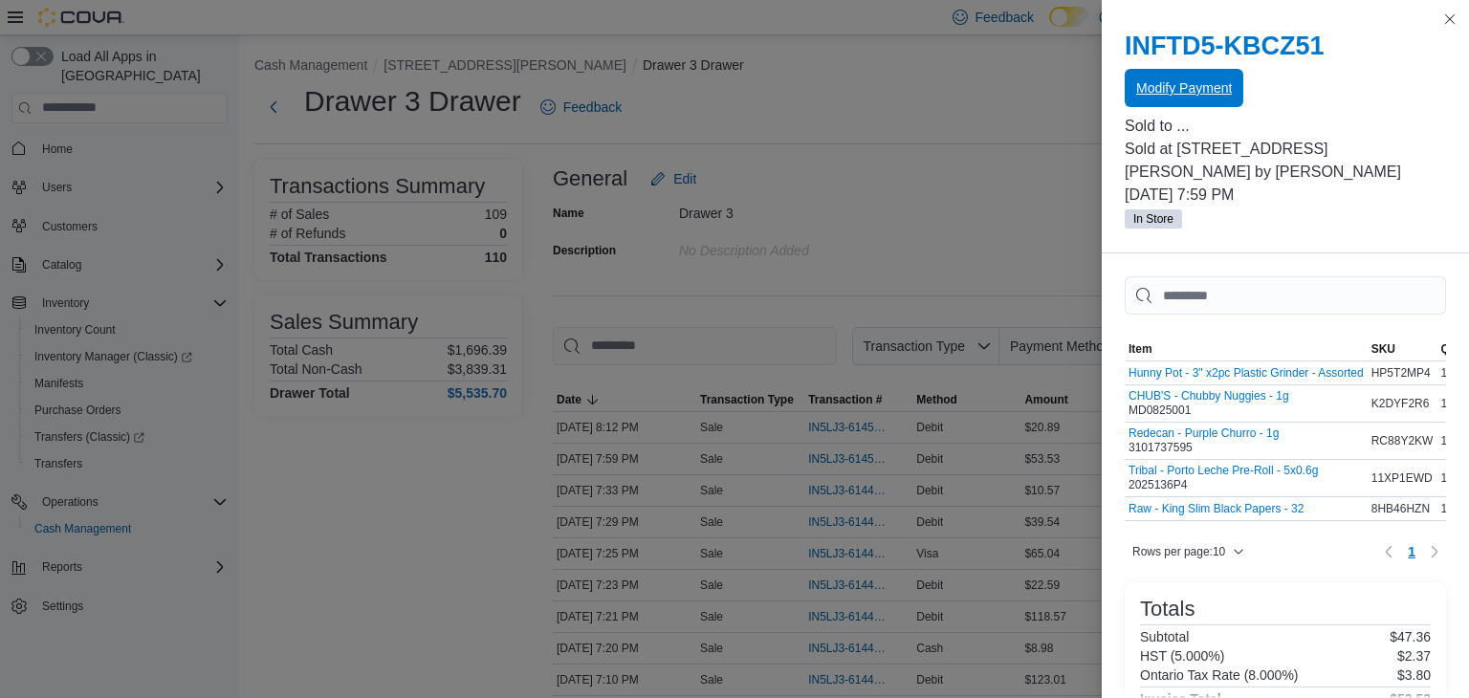
scroll to position [38, 0]
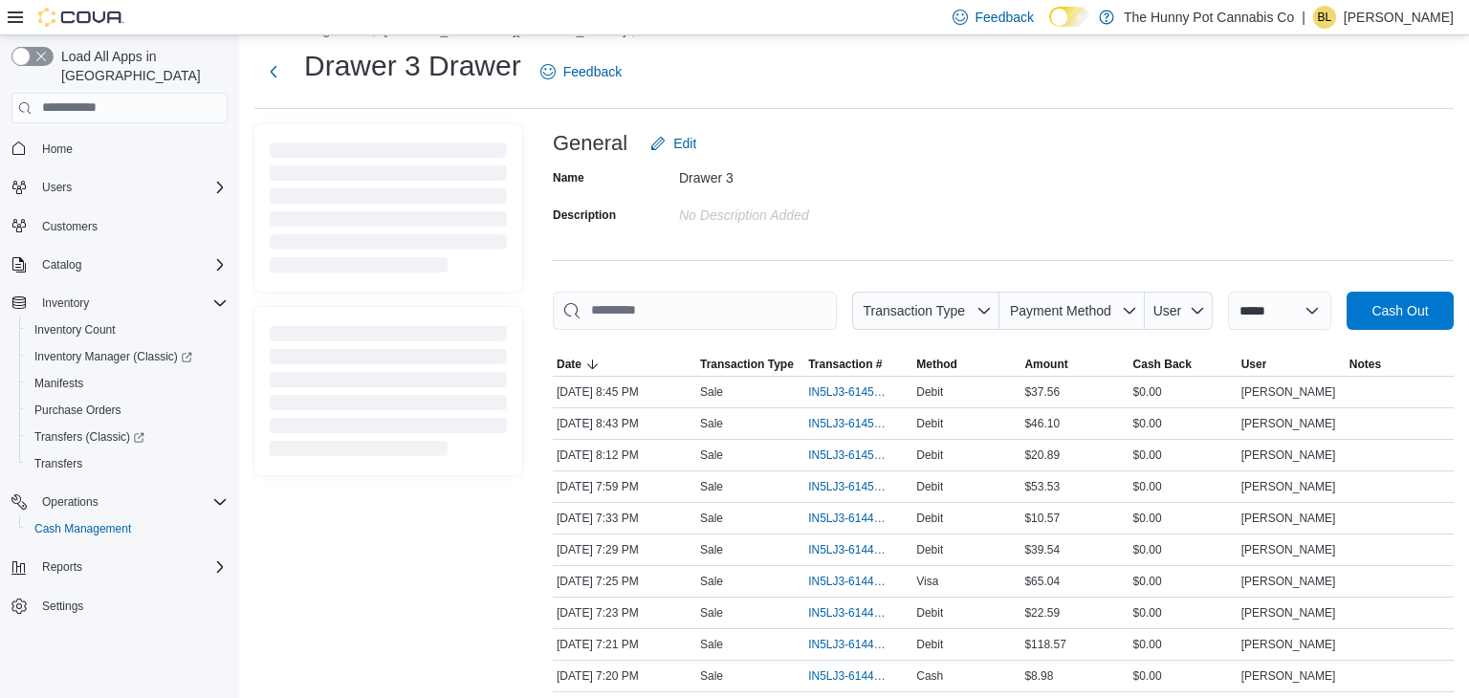
click at [866, 132] on div "General Edit" at bounding box center [1003, 143] width 901 height 38
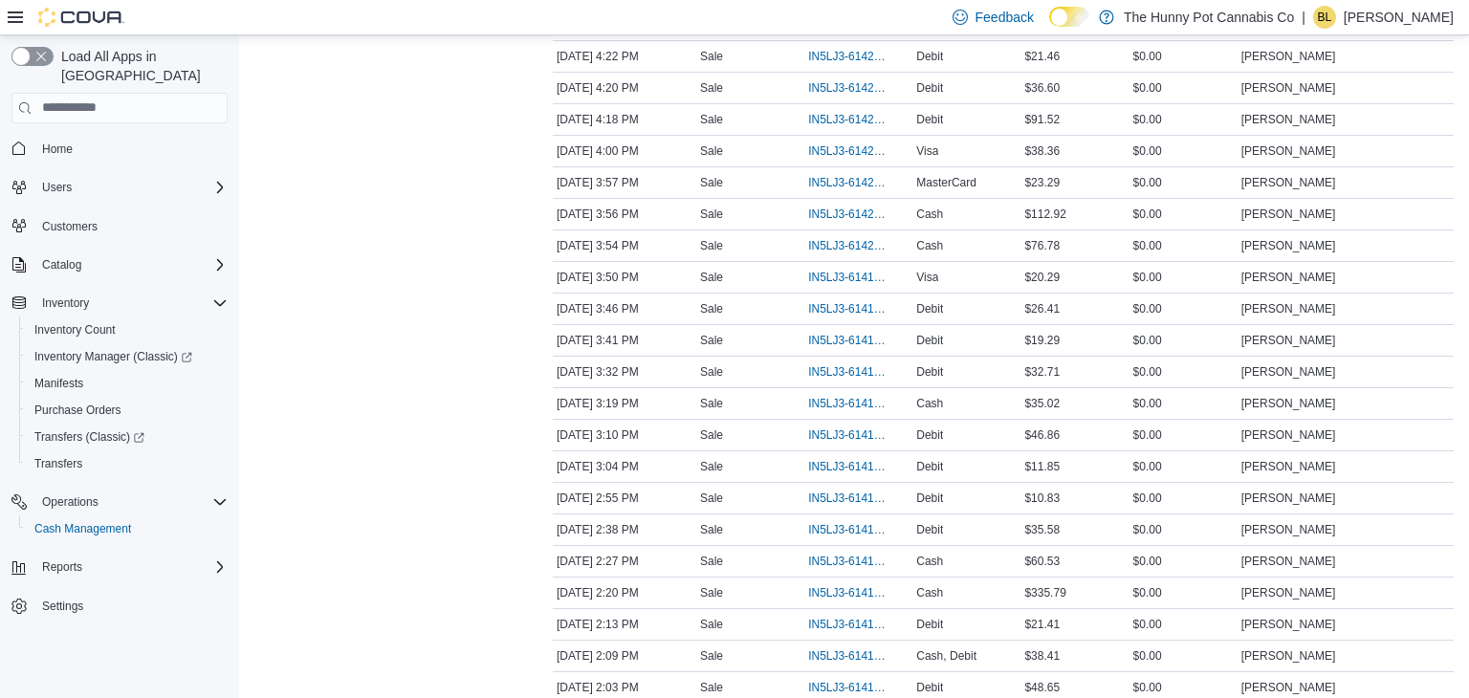
scroll to position [1507, 0]
click at [842, 273] on span "IN5LJ3-6141986" at bounding box center [848, 280] width 81 height 15
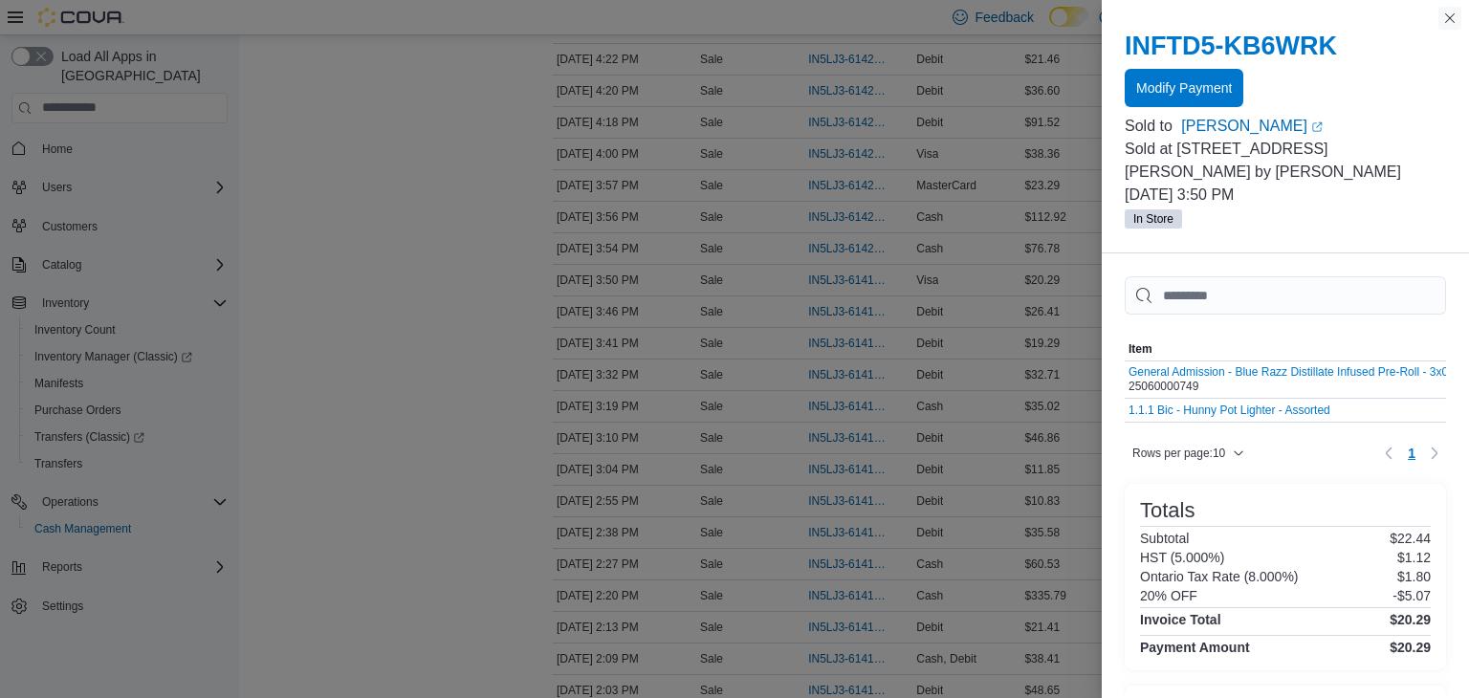
click at [1450, 20] on button "Close this dialog" at bounding box center [1449, 18] width 23 height 23
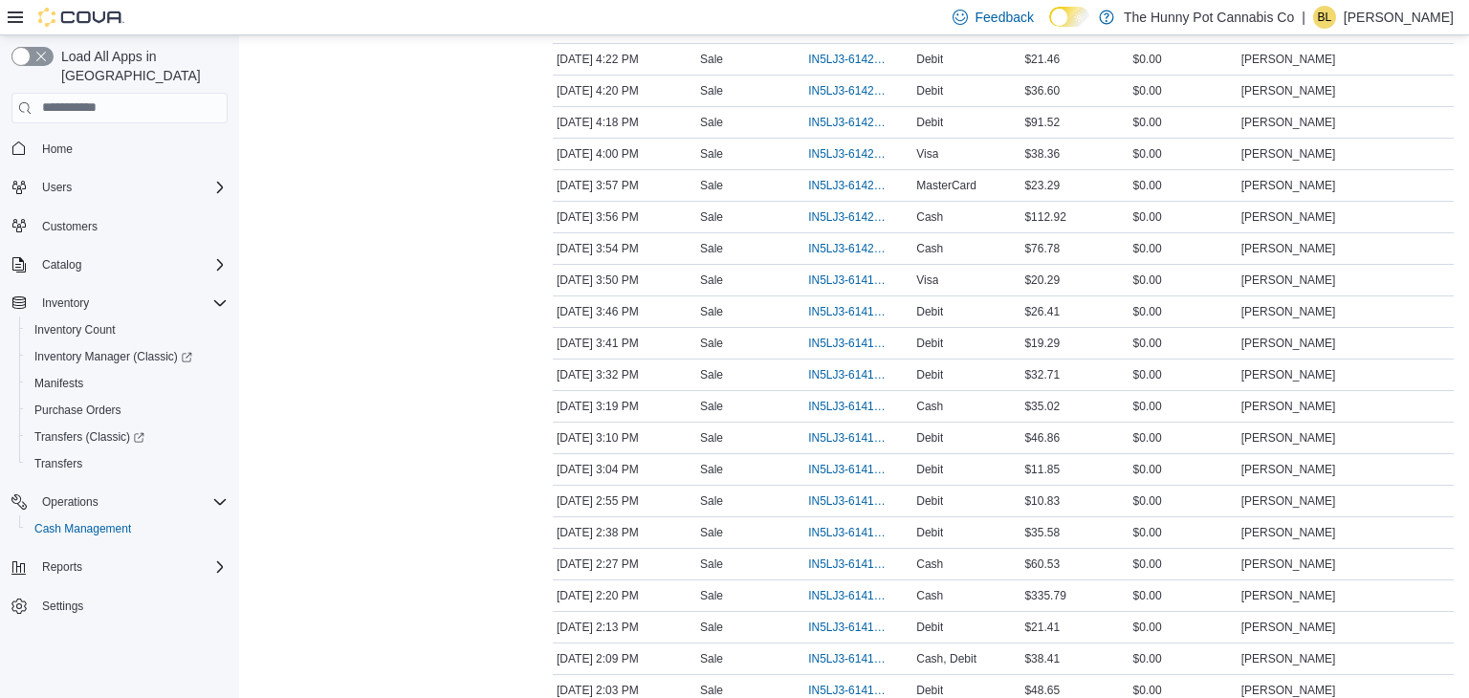
click at [375, 270] on div "Transactions Summary # of Sales 111 # of Refunds 0 Total Transactions 112 Sales…" at bounding box center [388, 433] width 268 height 3555
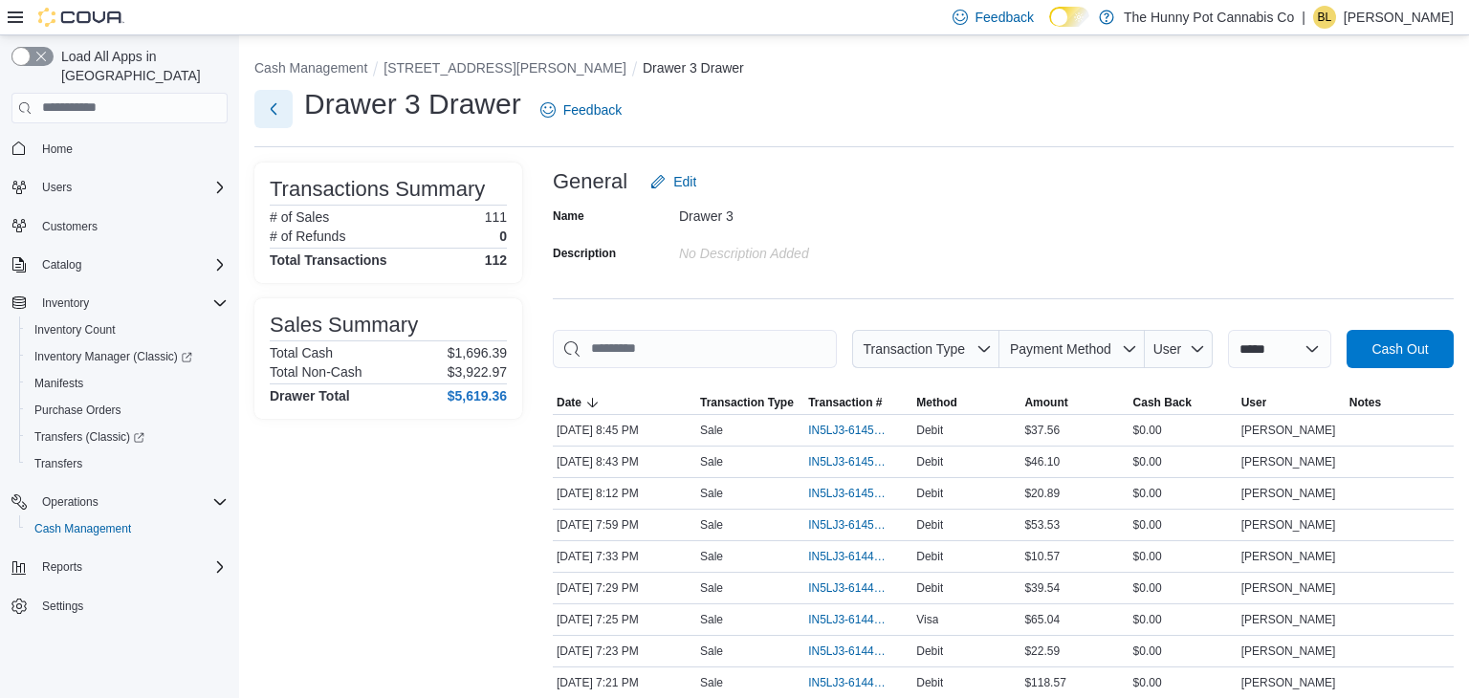
click at [279, 105] on button "Next" at bounding box center [273, 109] width 38 height 38
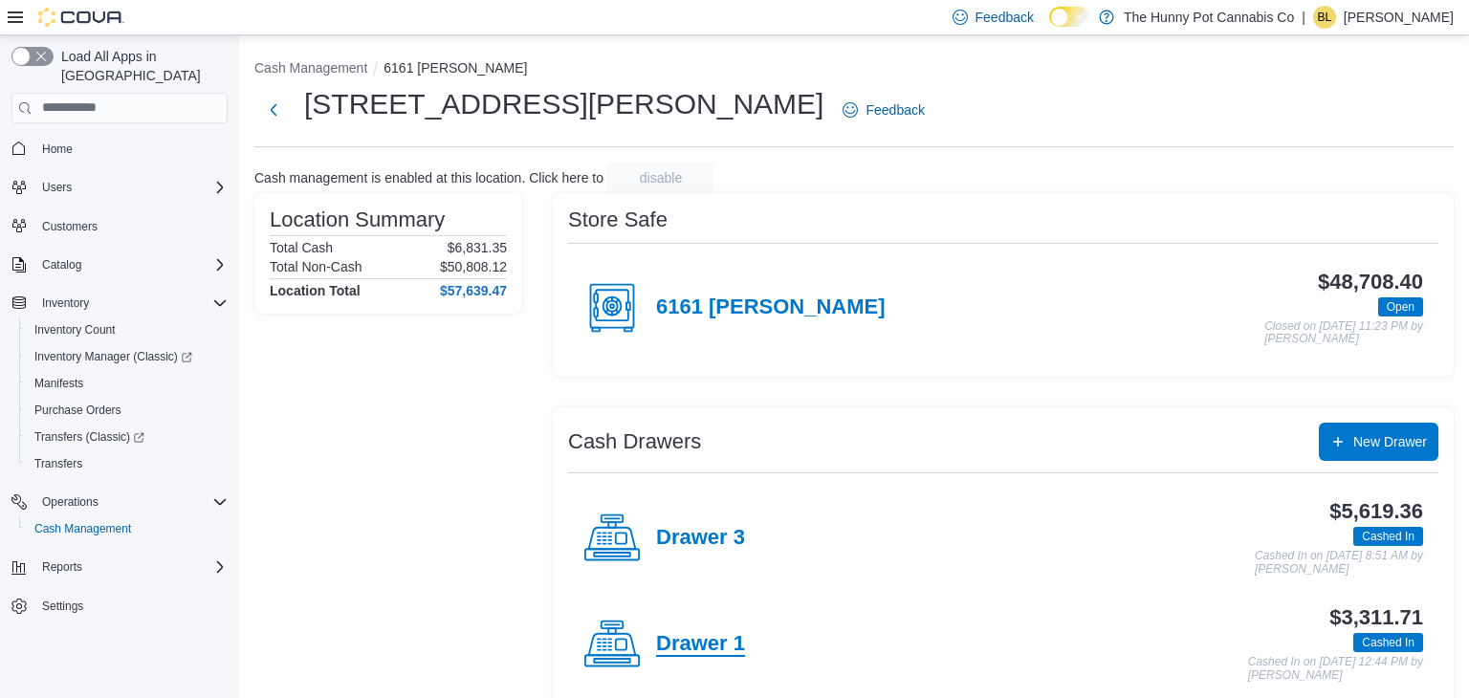
click at [701, 649] on h4 "Drawer 1" at bounding box center [700, 644] width 89 height 25
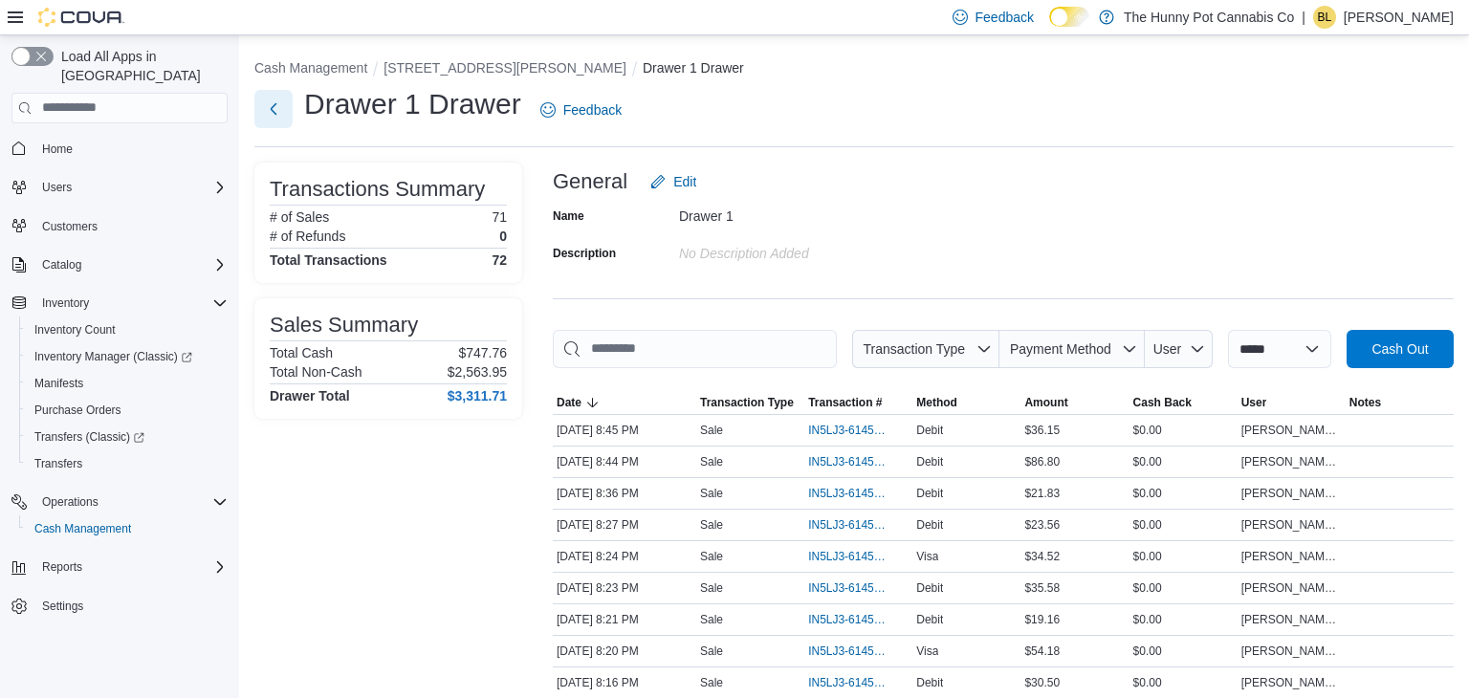
click at [281, 104] on button "Next" at bounding box center [273, 109] width 38 height 38
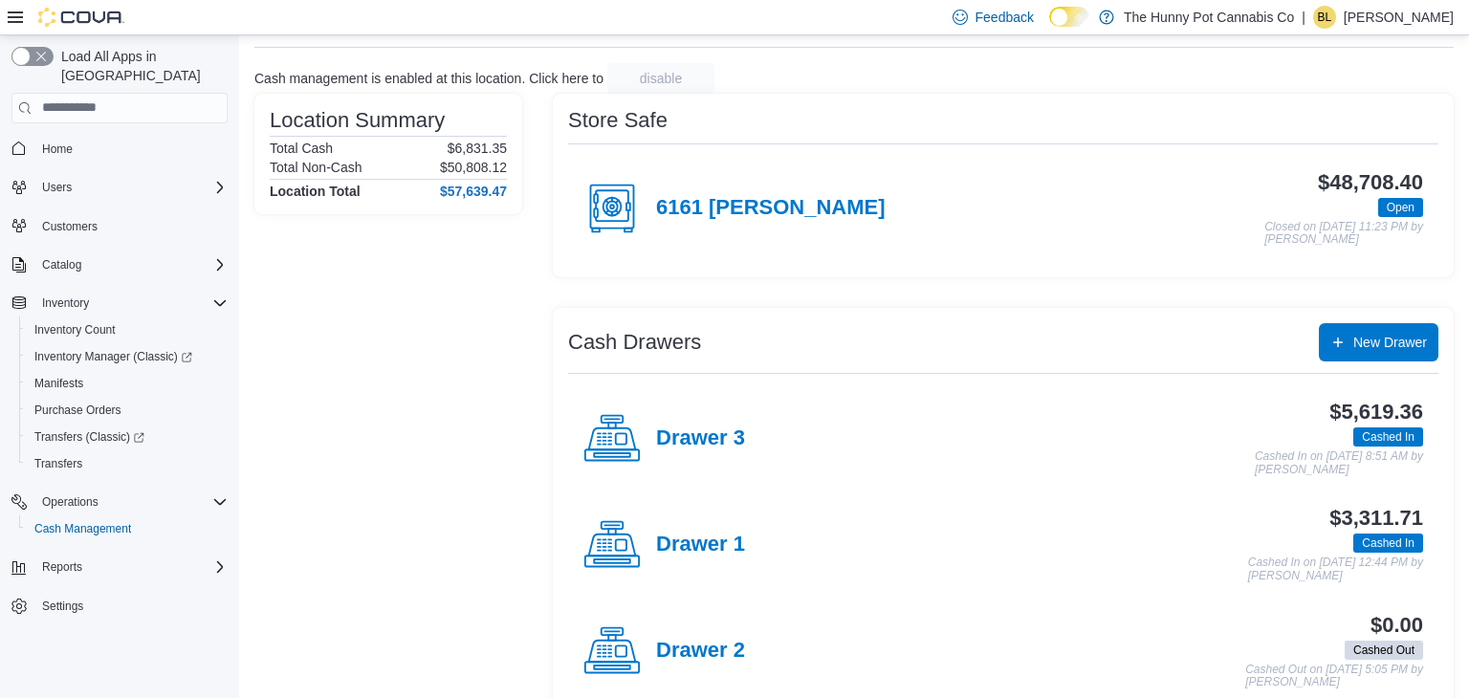
scroll to position [135, 0]
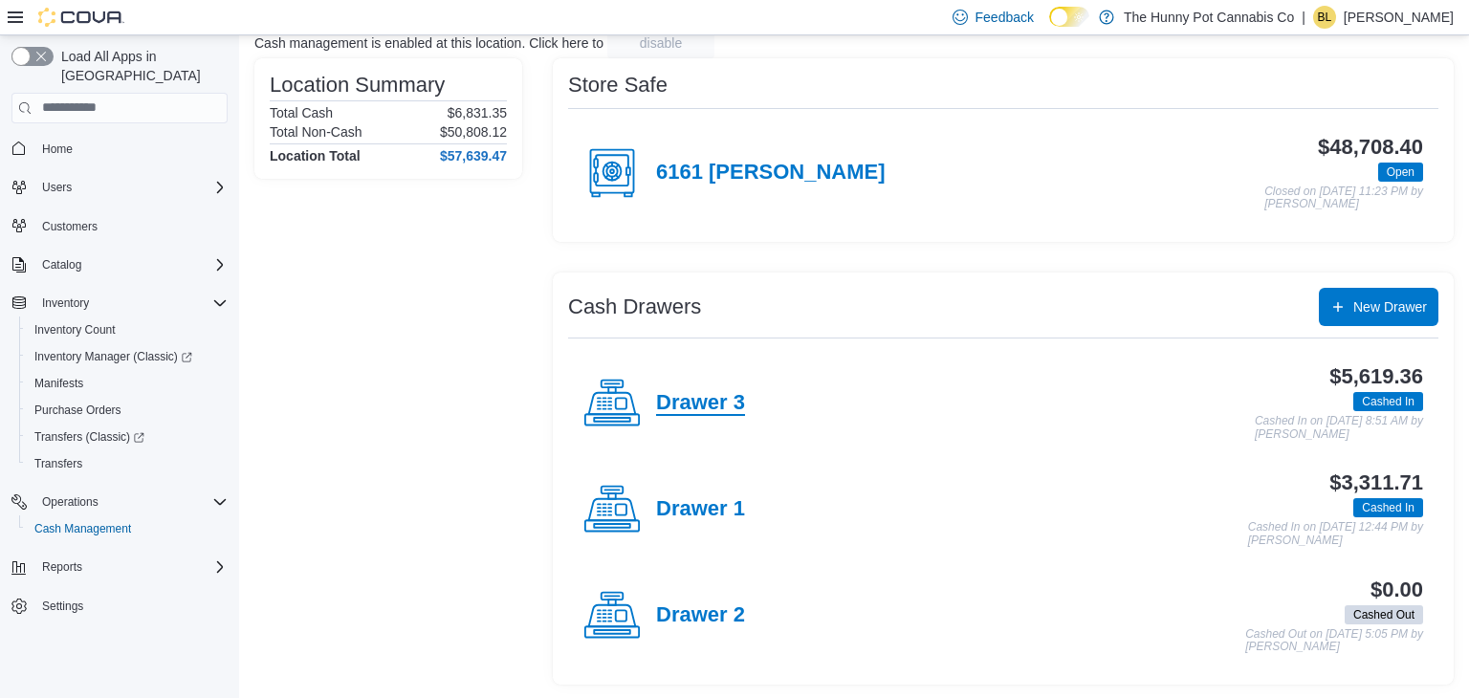
click at [712, 401] on h4 "Drawer 3" at bounding box center [700, 403] width 89 height 25
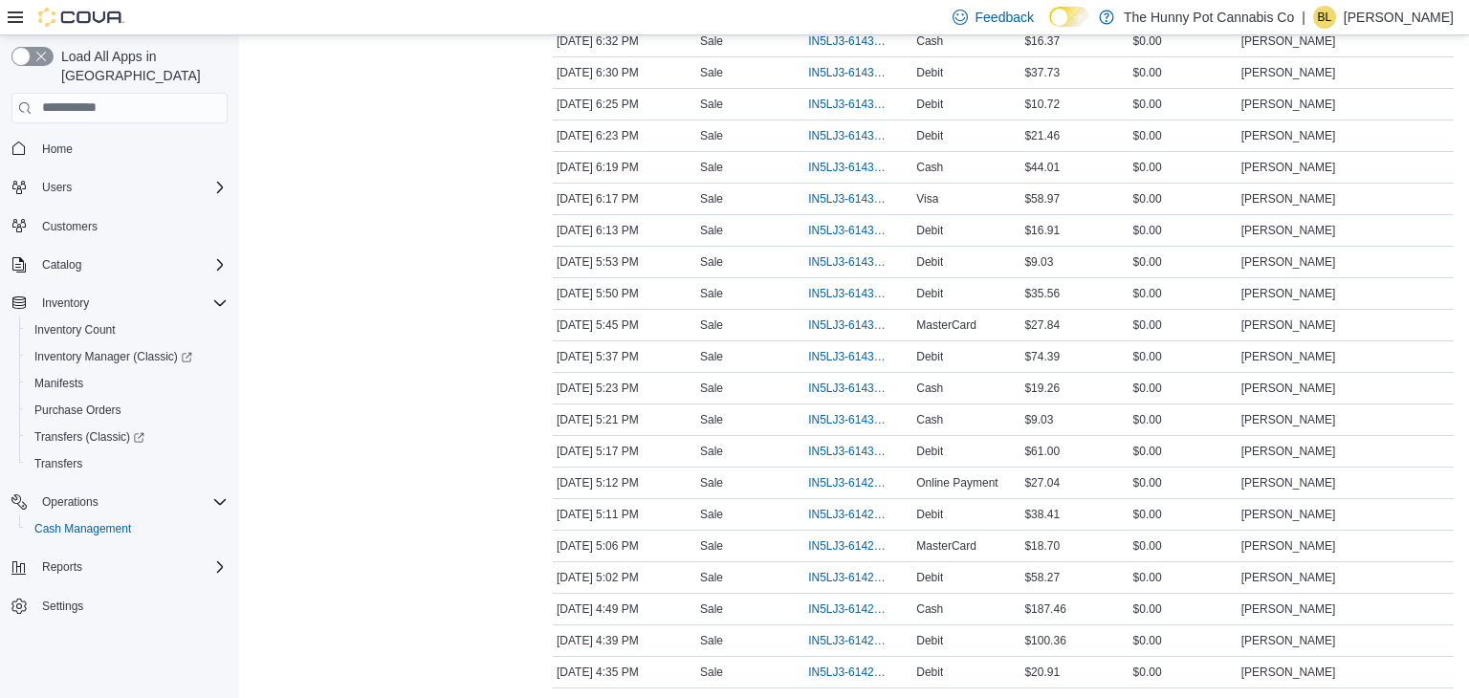
scroll to position [769, 0]
click at [830, 291] on span "IN5LJ3-6143447" at bounding box center [848, 292] width 81 height 15
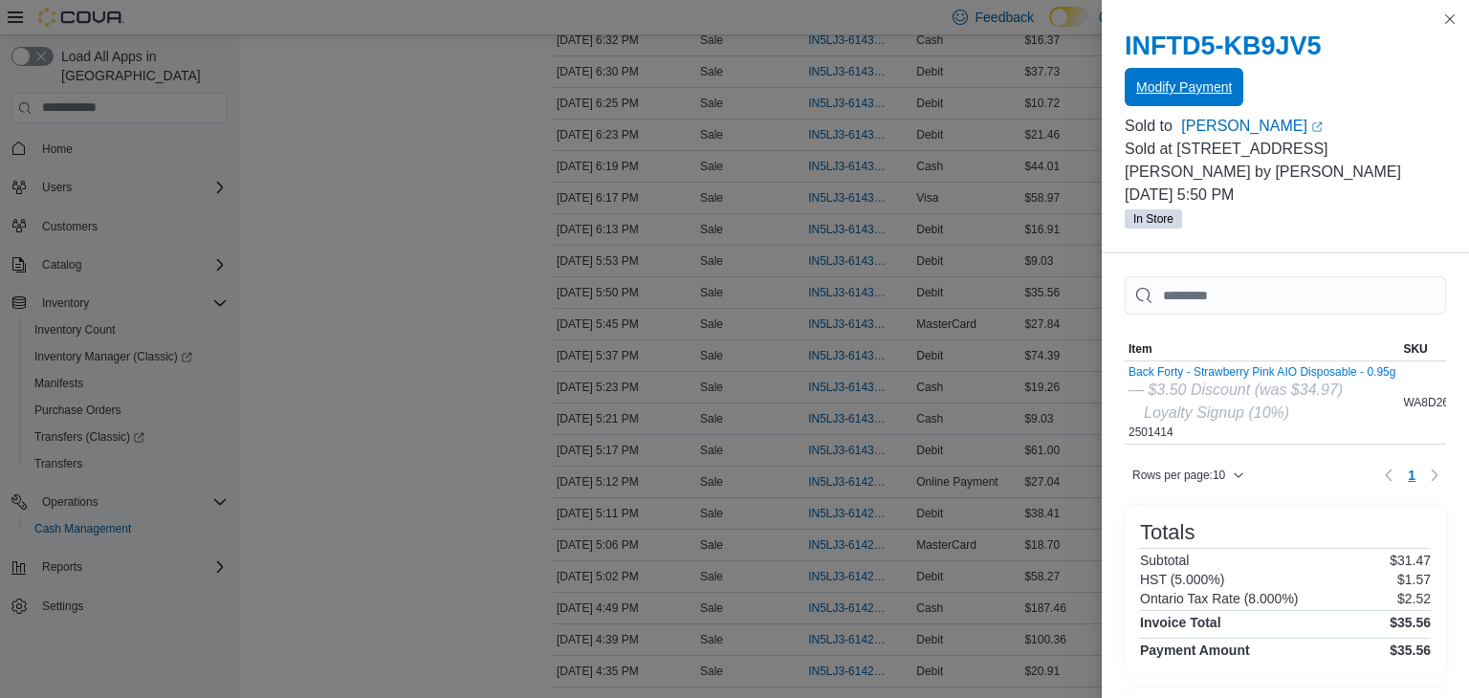
click at [1213, 85] on span "Modify Payment" at bounding box center [1184, 86] width 96 height 19
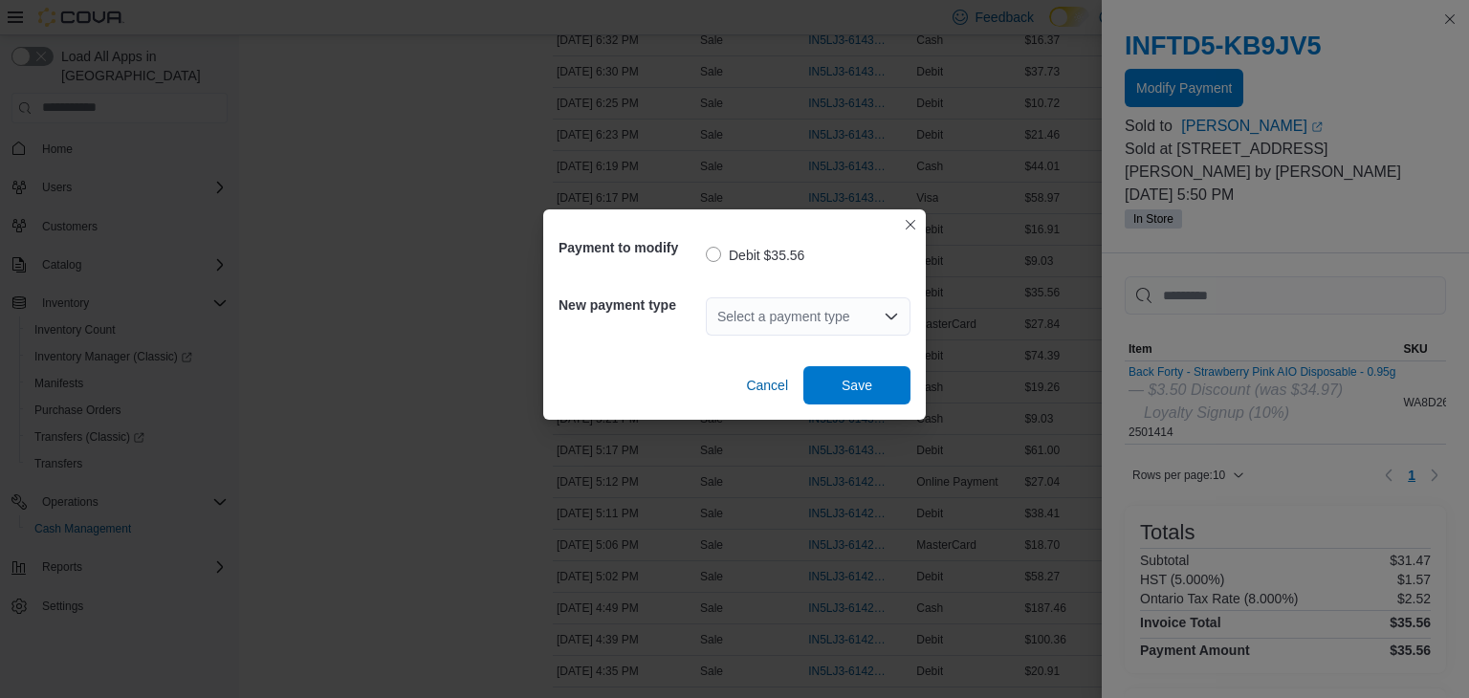
click at [771, 310] on div "Select a payment type" at bounding box center [808, 316] width 205 height 38
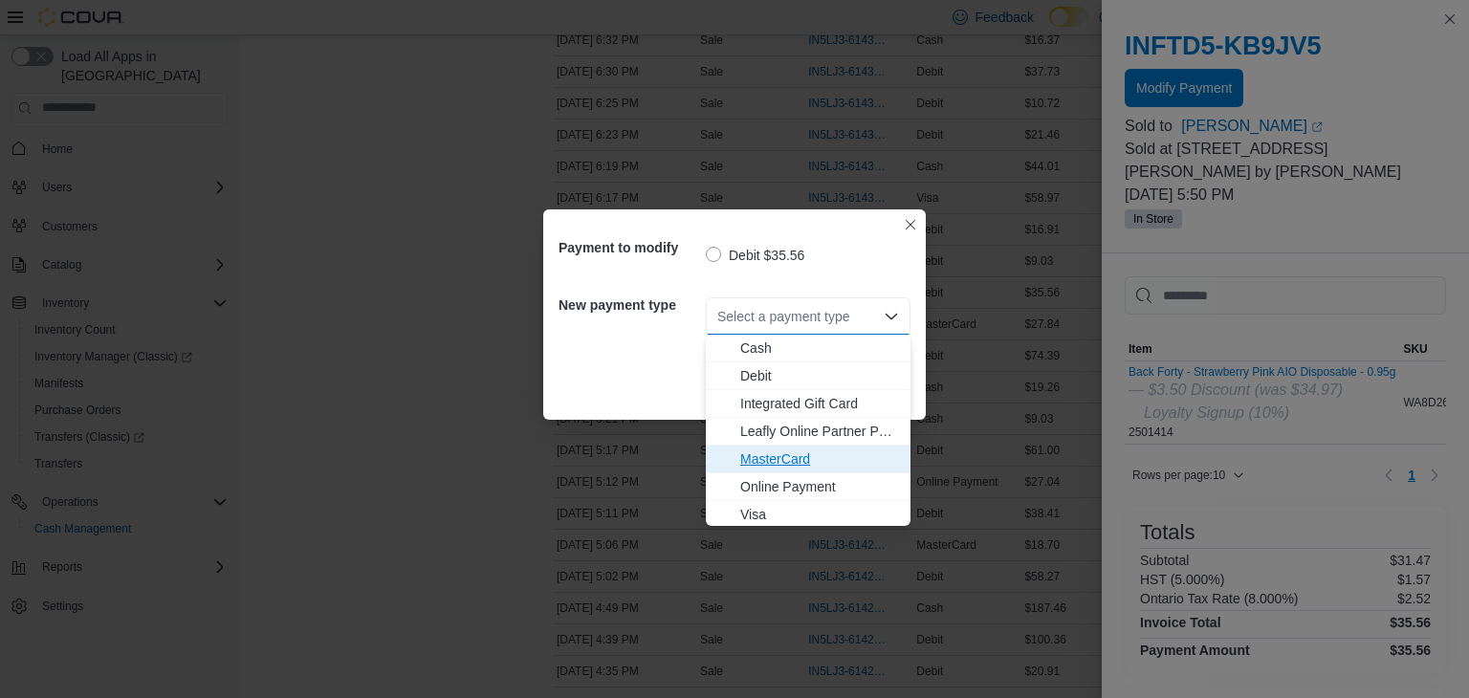
click at [766, 465] on span "MasterCard" at bounding box center [819, 458] width 159 height 19
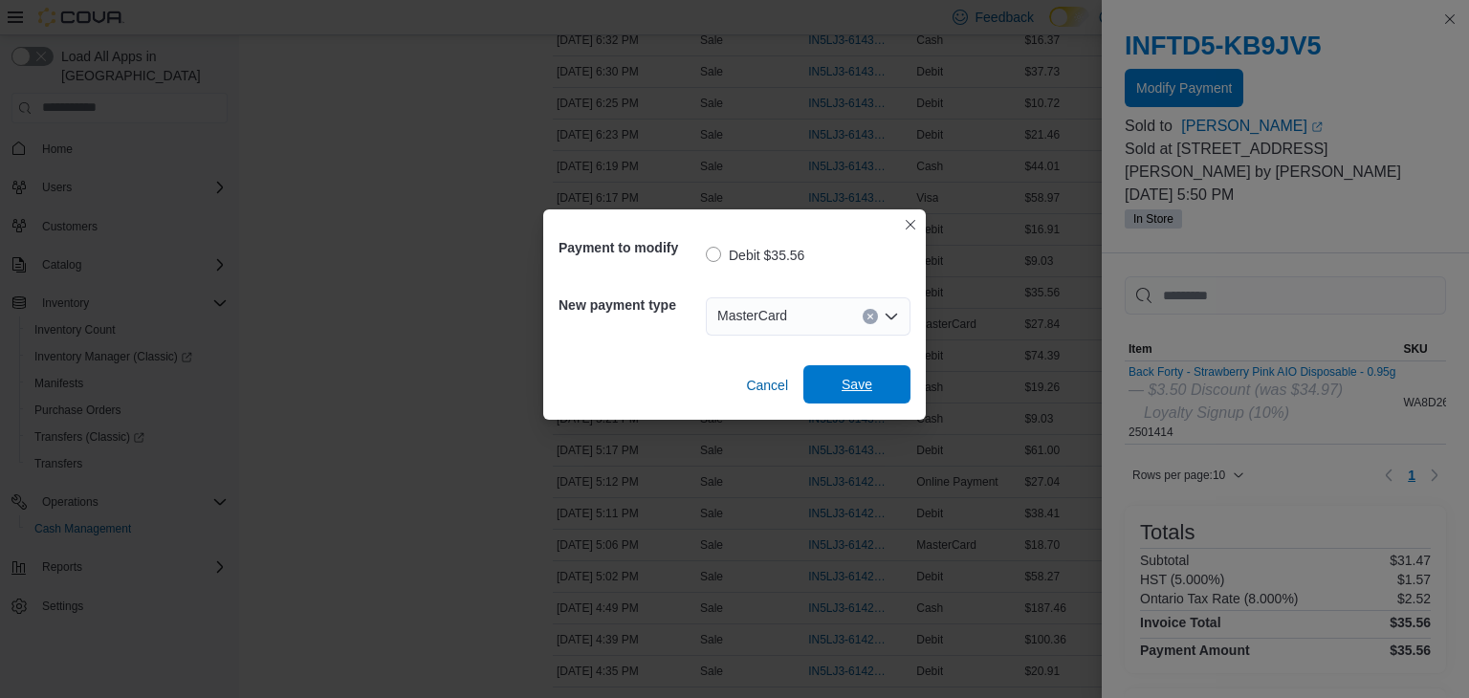
click at [852, 388] on span "Save" at bounding box center [856, 384] width 31 height 19
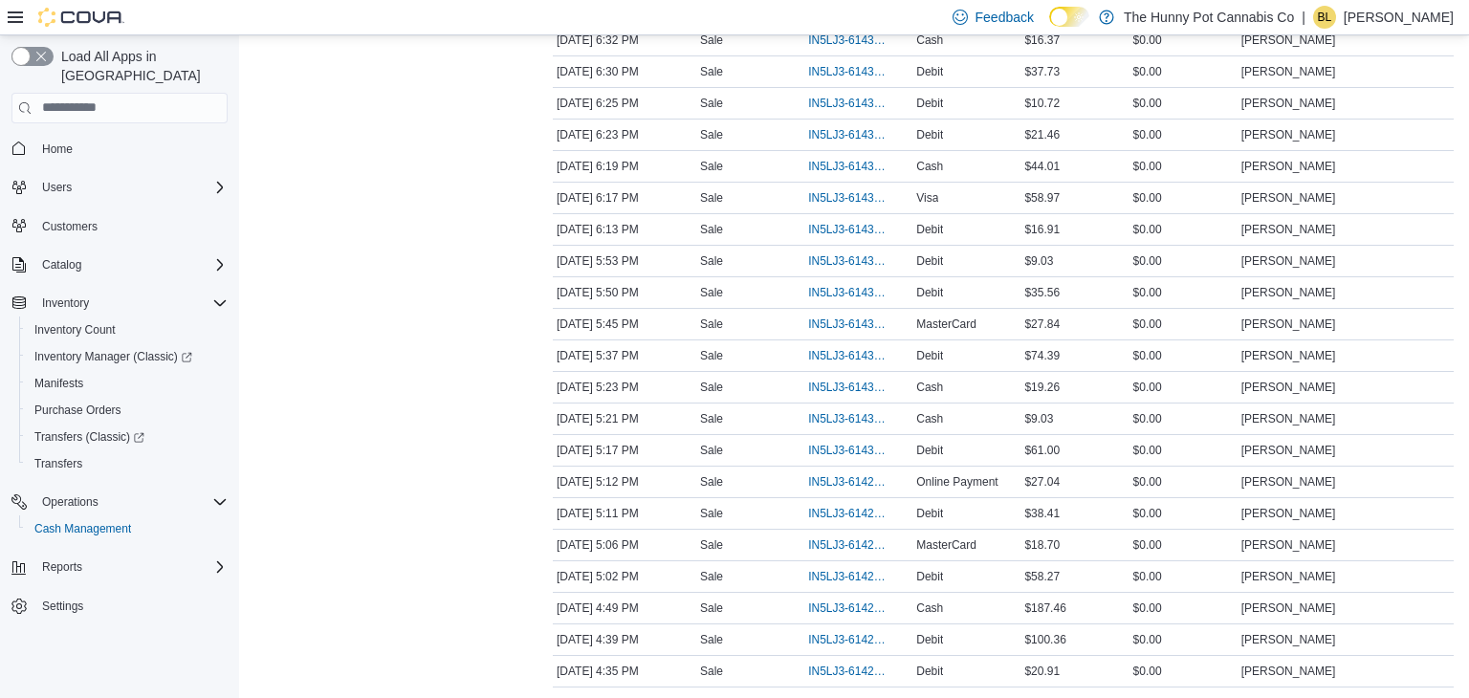
scroll to position [0, 0]
